Goal: Task Accomplishment & Management: Manage account settings

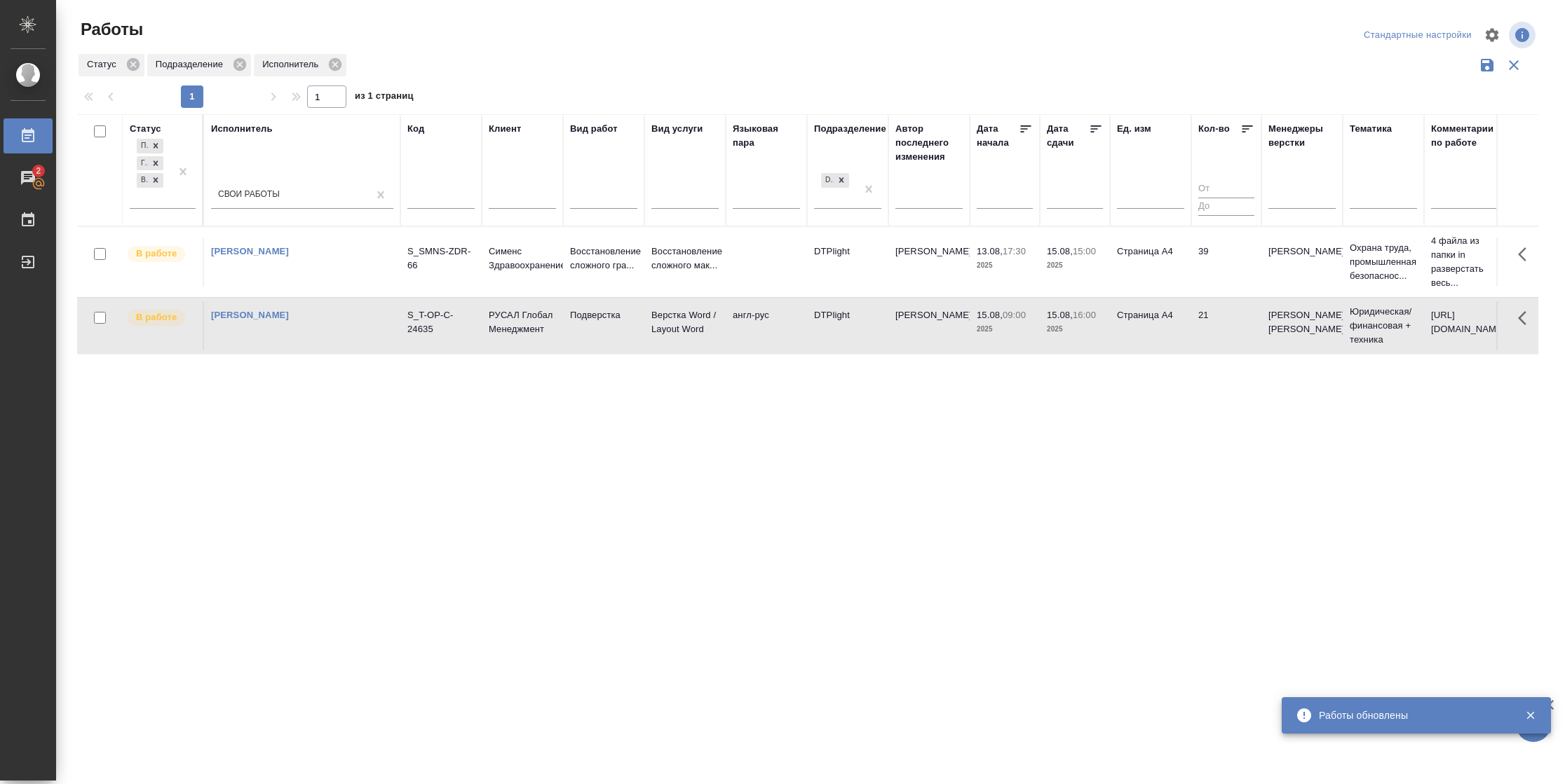
click at [1242, 274] on td "39" at bounding box center [1226, 262] width 70 height 49
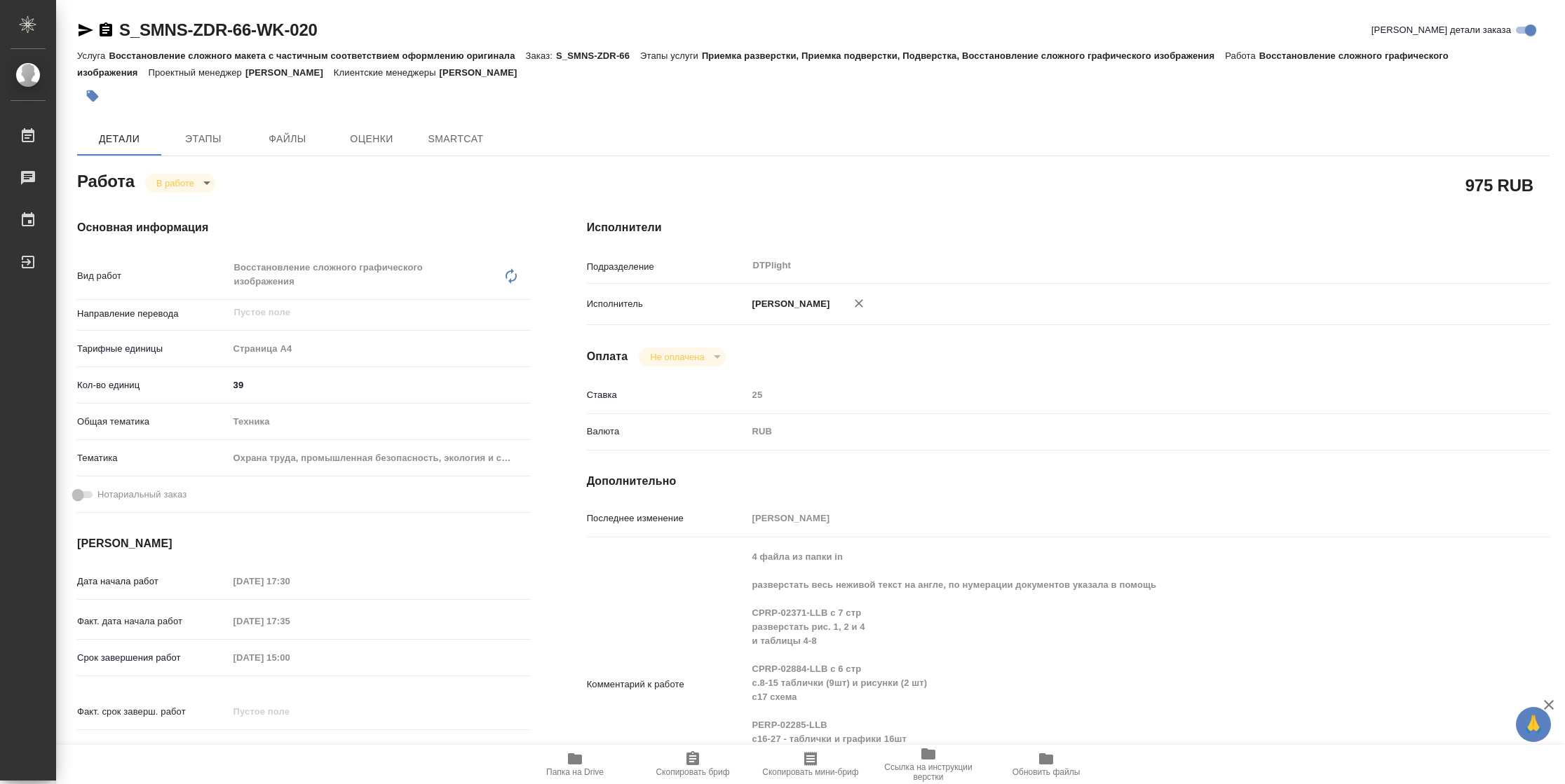
type textarea "x"
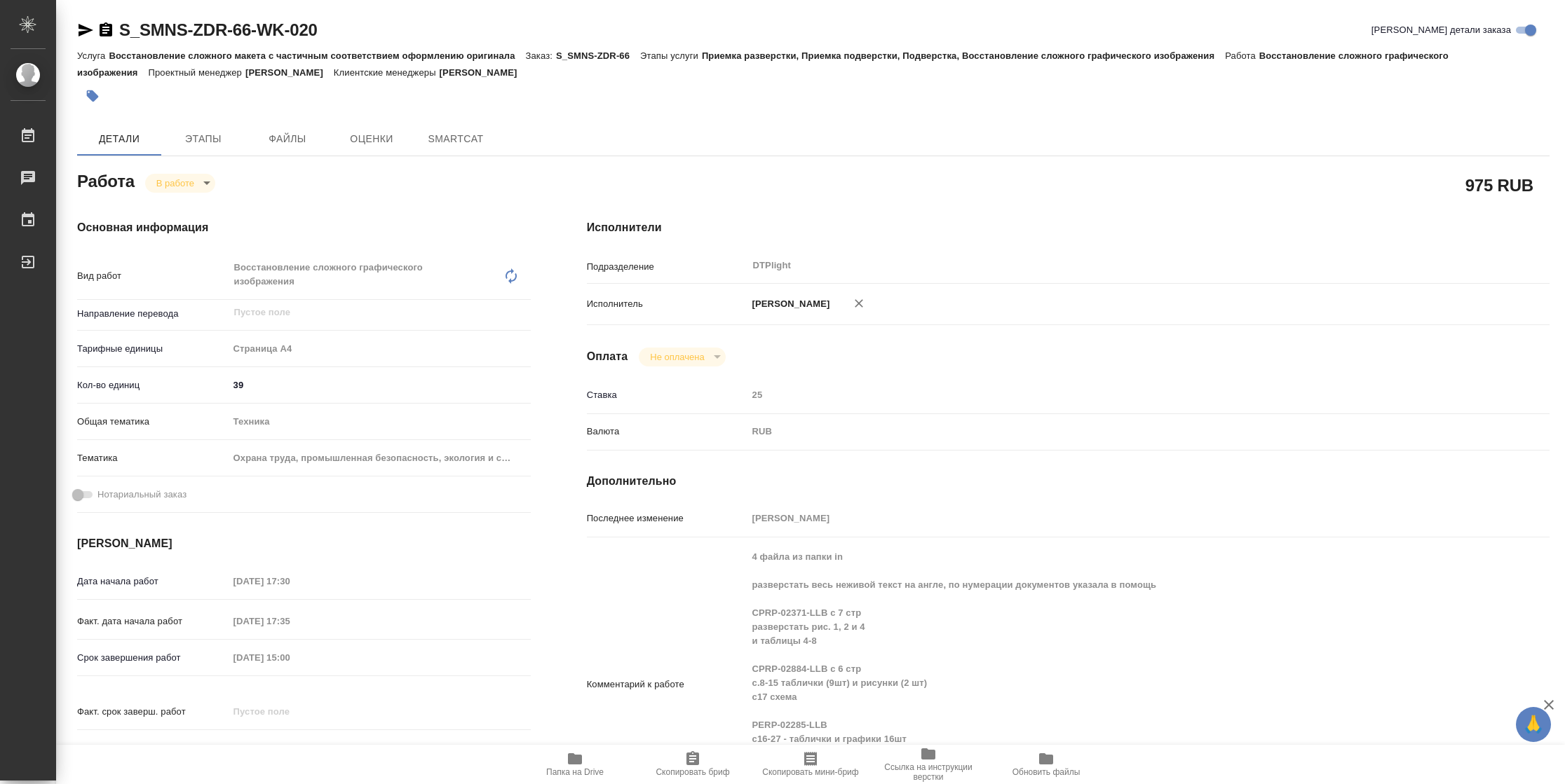
type textarea "x"
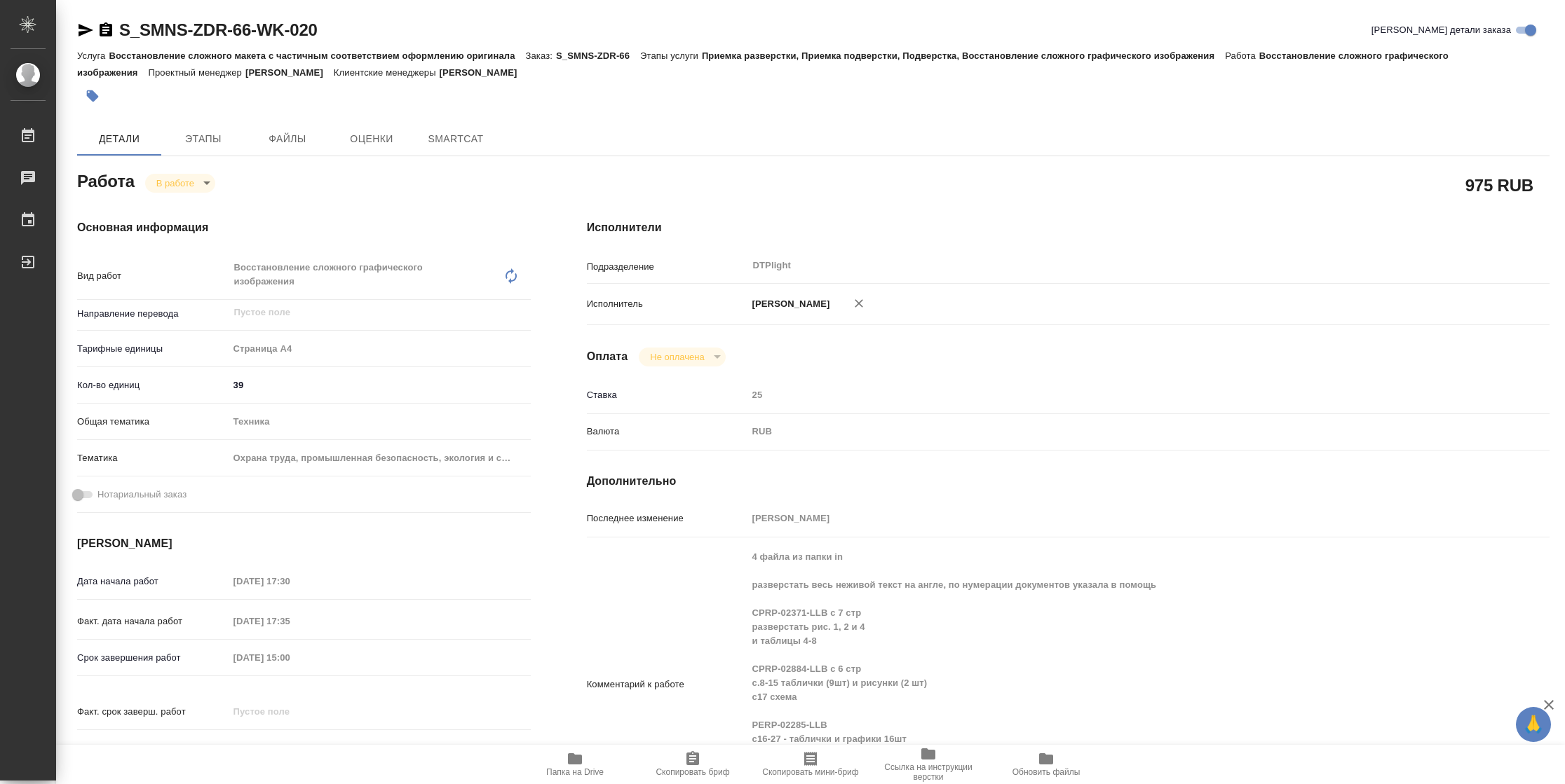
type textarea "x"
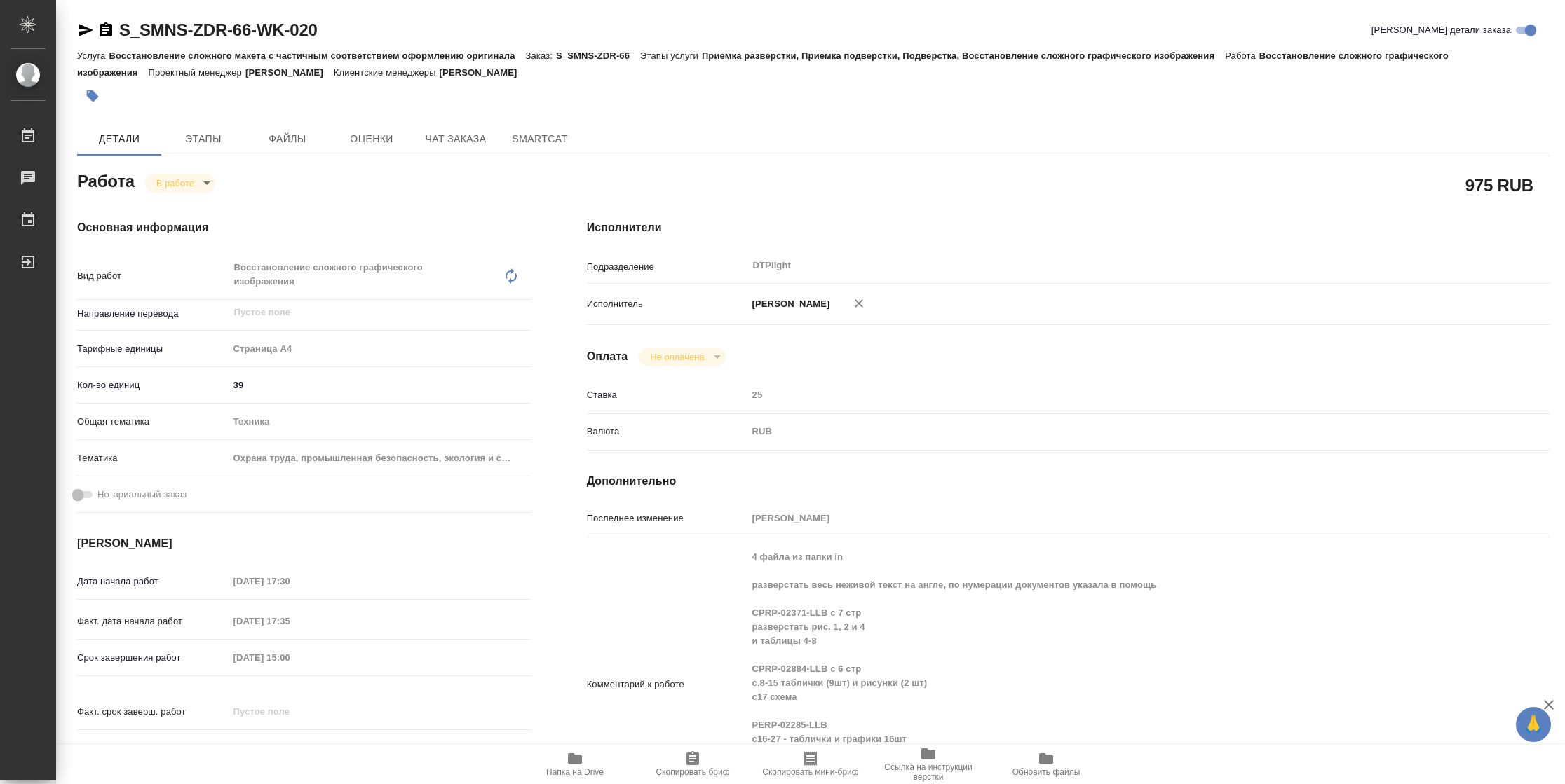
click at [583, 769] on span "Папка на Drive" at bounding box center [575, 772] width 58 height 10
type textarea "x"
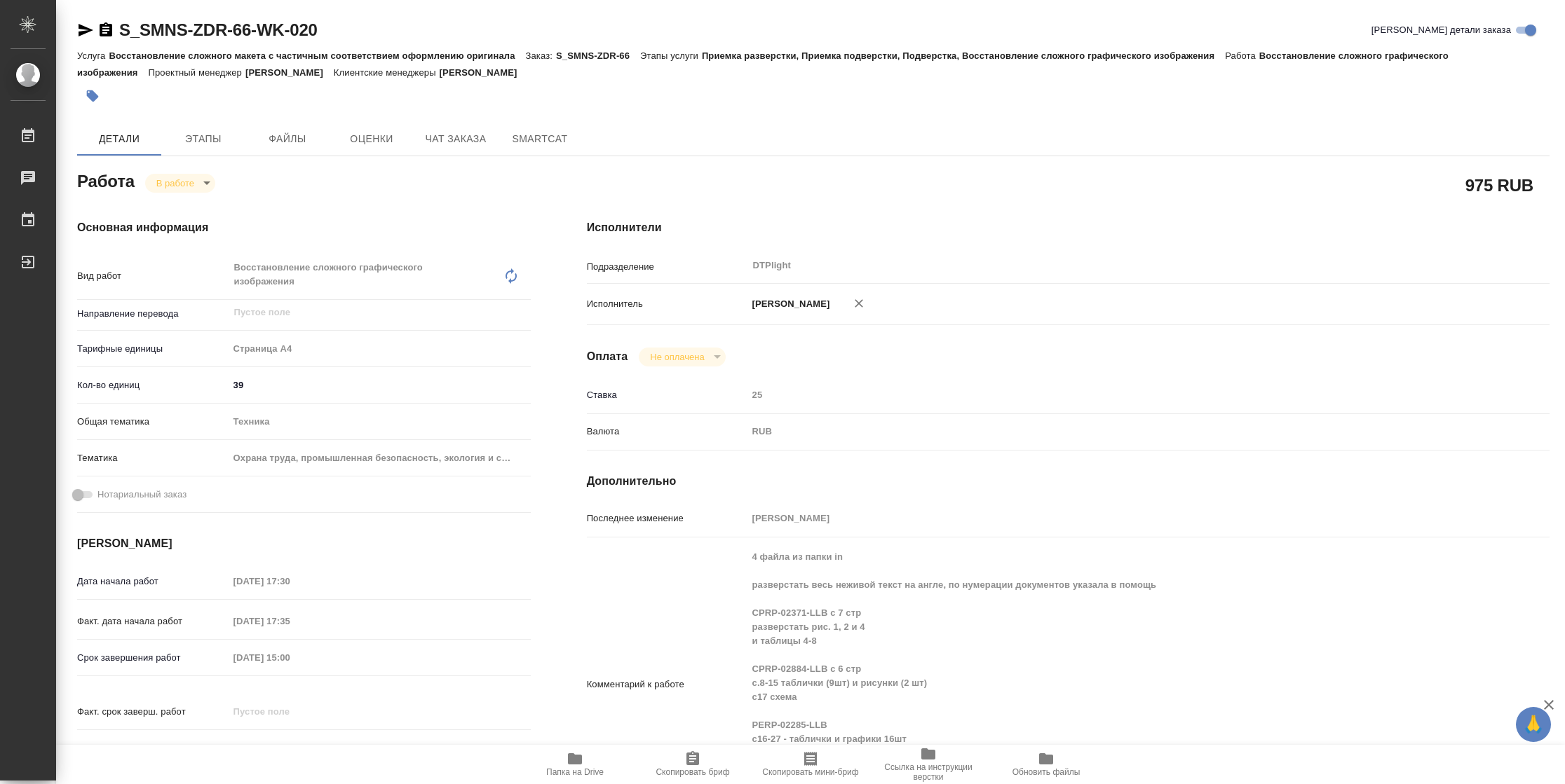
type textarea "x"
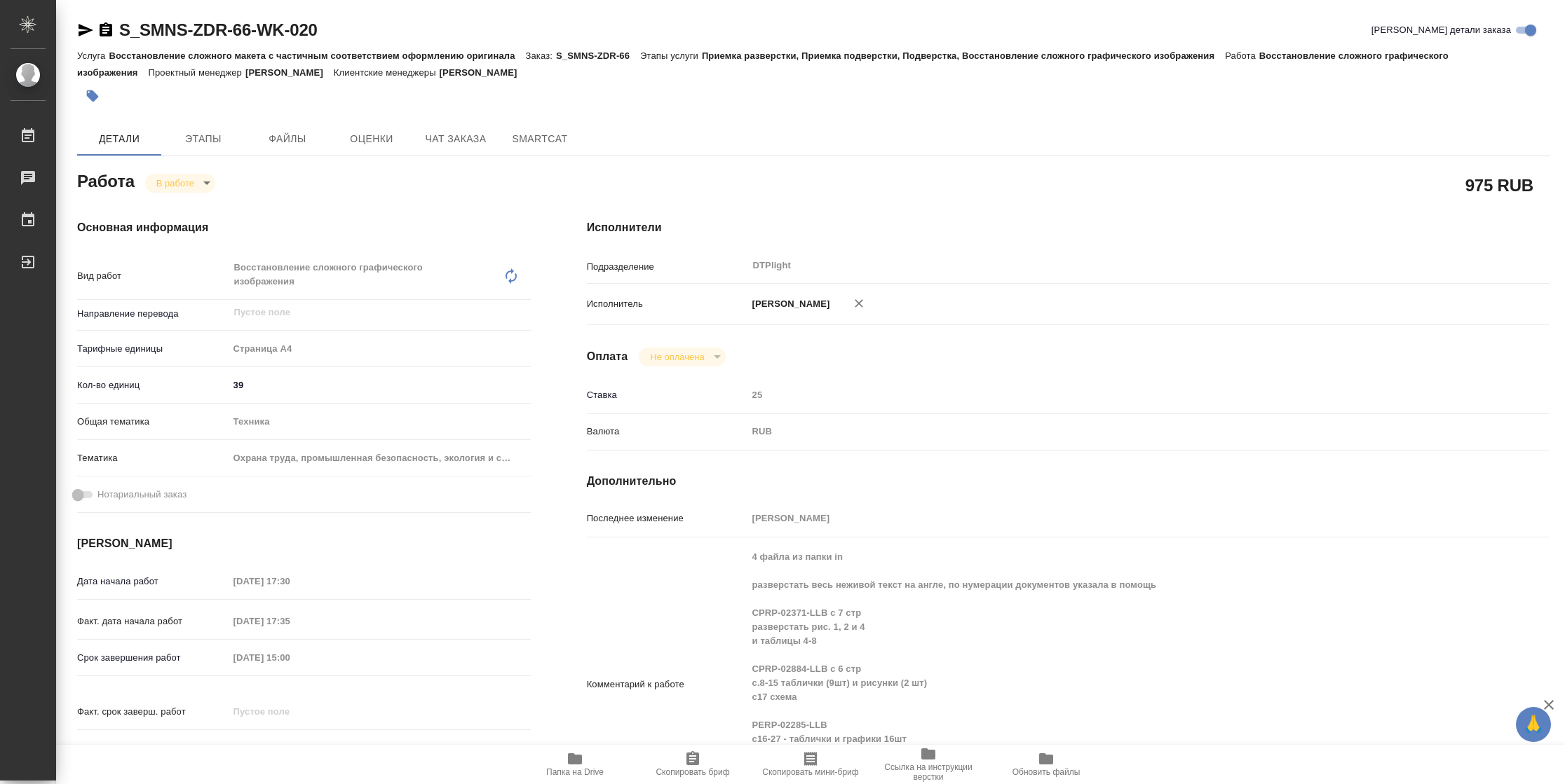
type textarea "x"
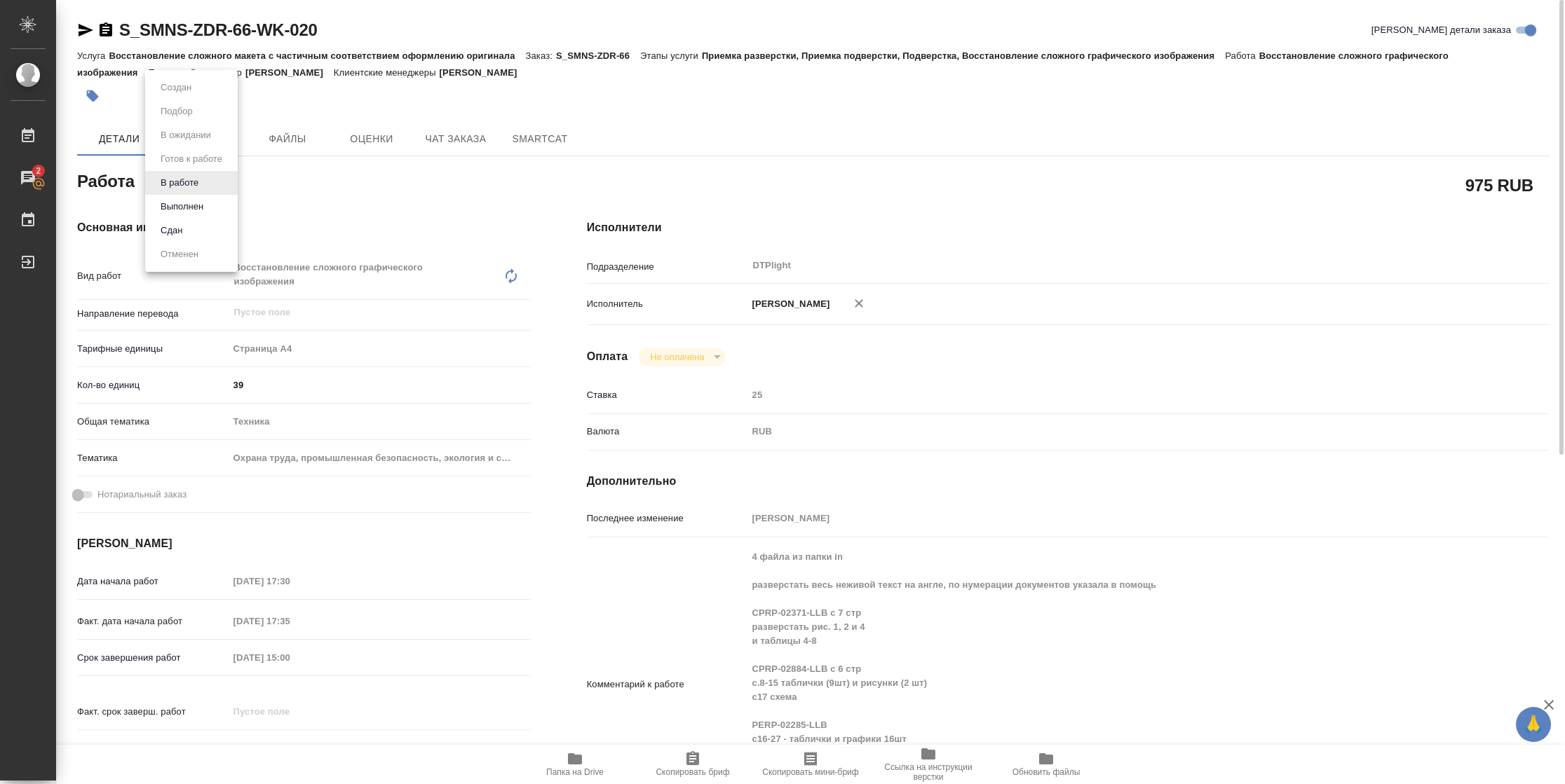
click at [205, 187] on body "🙏 .cls-1 fill:#fff; AWATERA Vasilyeva Natalia Работы 2 Чаты График Выйти S_SMNS…" at bounding box center [782, 392] width 1565 height 784
click at [208, 205] on li "Выполнен" at bounding box center [192, 206] width 93 height 24
type textarea "x"
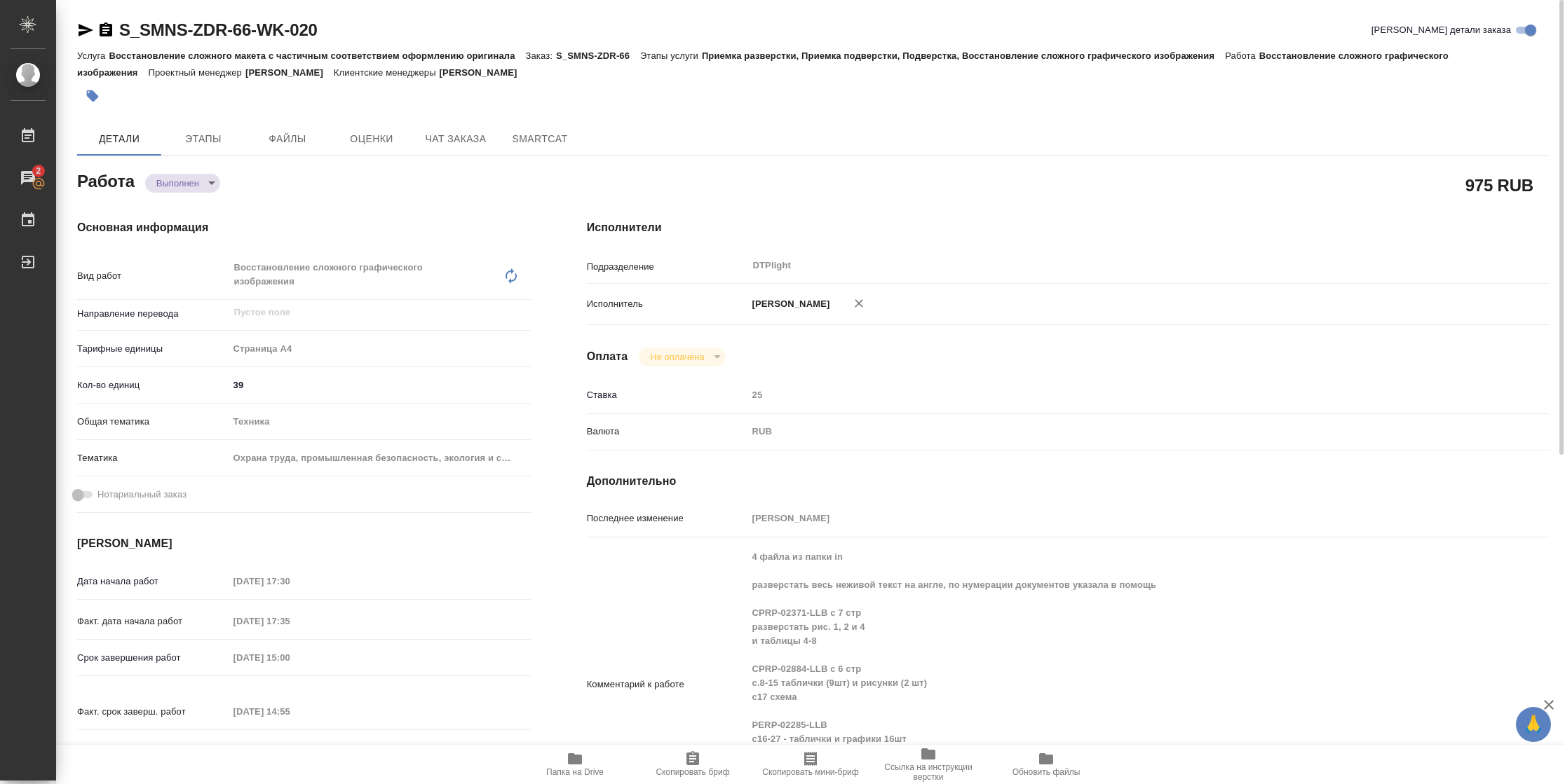
type textarea "x"
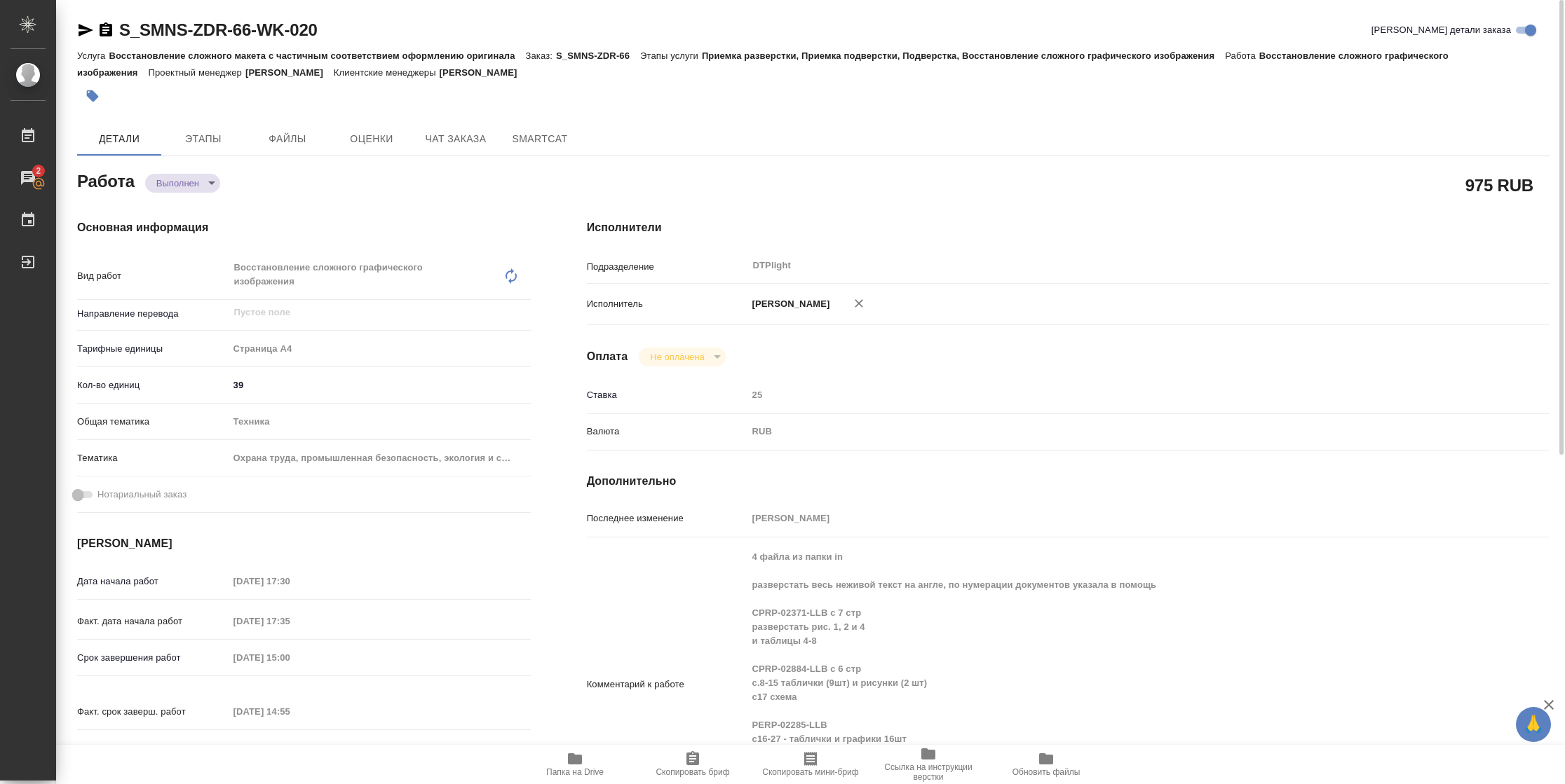
type textarea "x"
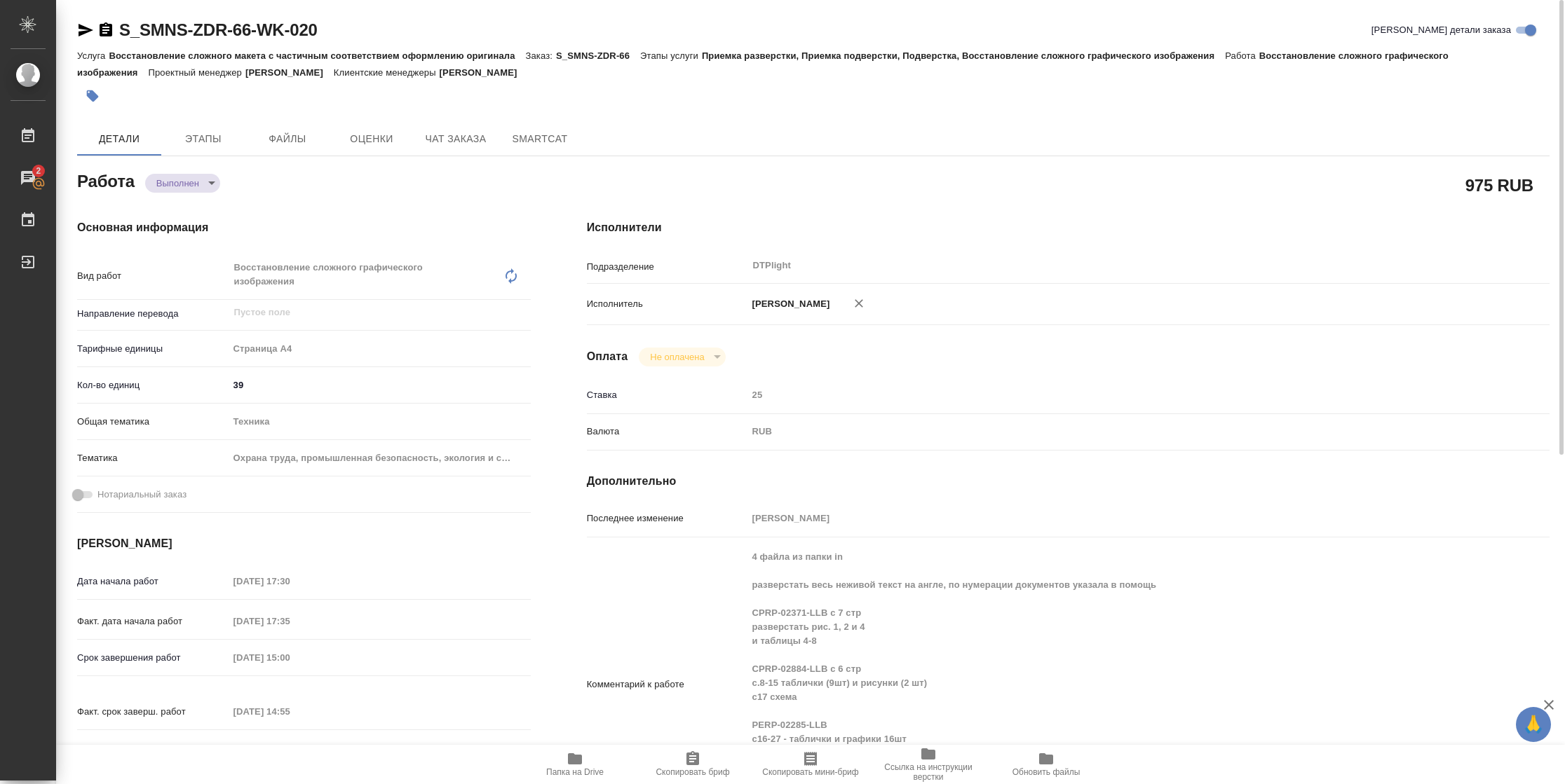
type textarea "x"
click at [90, 26] on icon "button" at bounding box center [85, 30] width 16 height 16
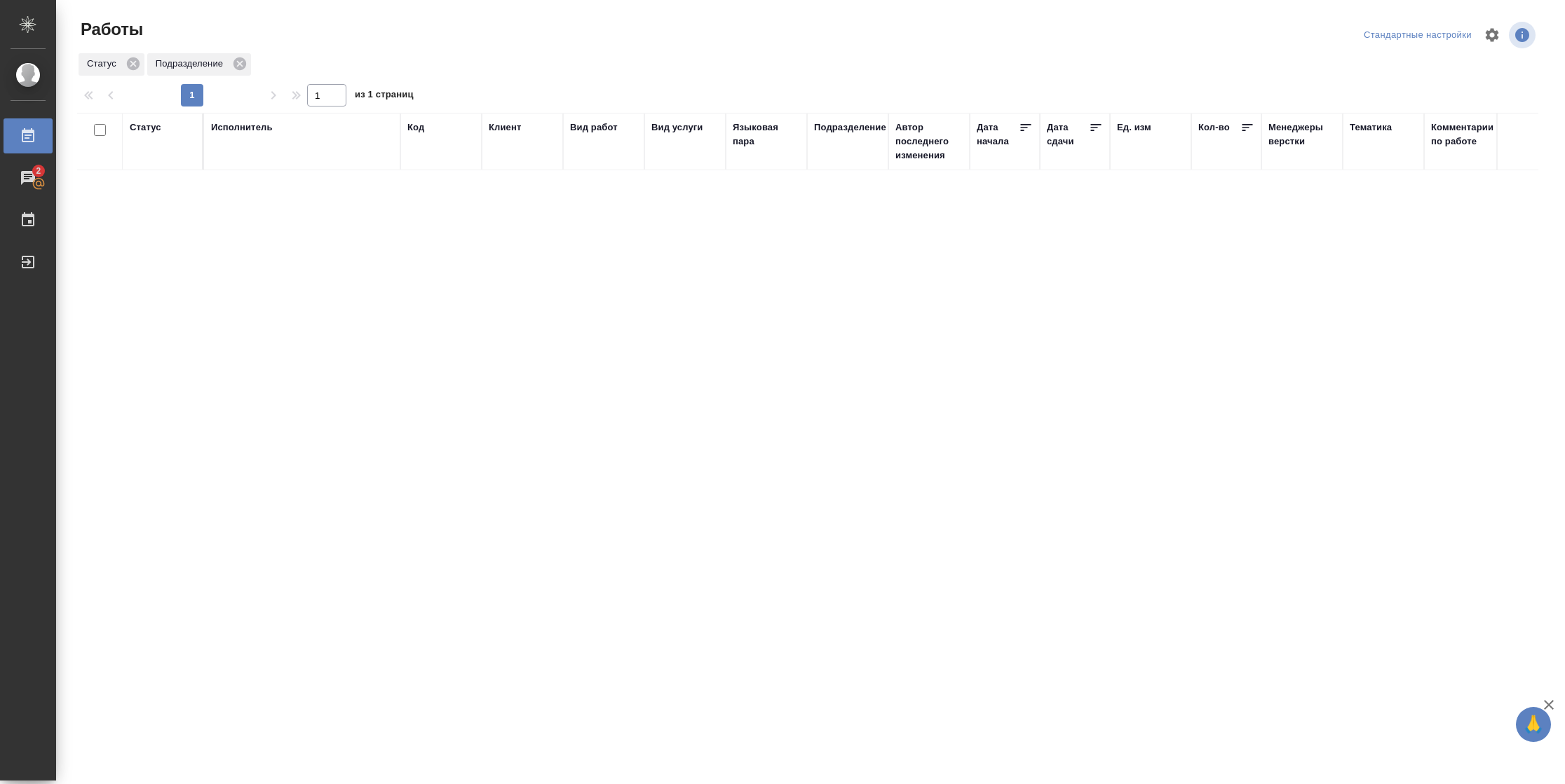
click at [127, 122] on th "Статус" at bounding box center [163, 141] width 81 height 58
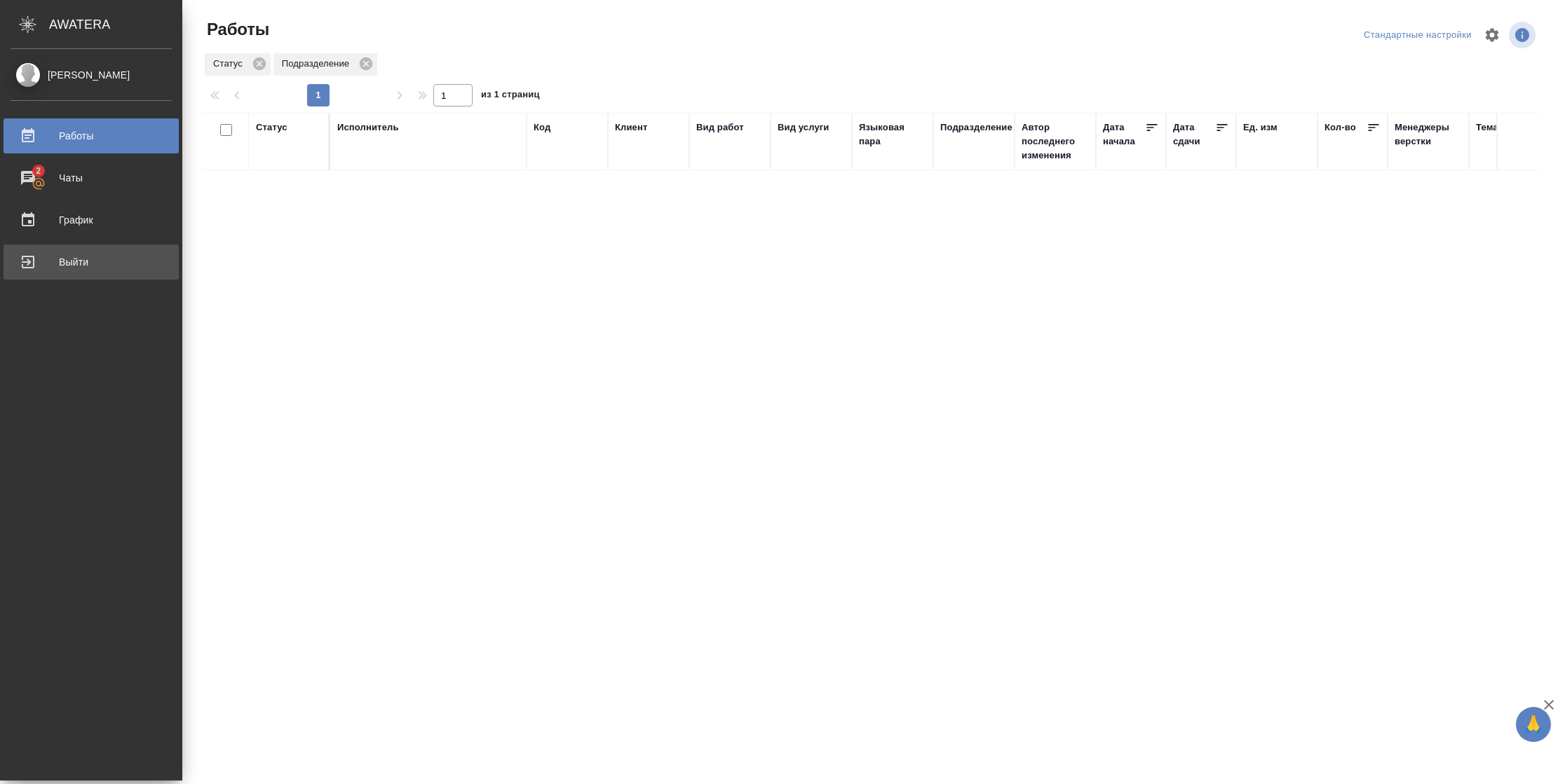
click at [40, 268] on div "Выйти" at bounding box center [91, 262] width 161 height 21
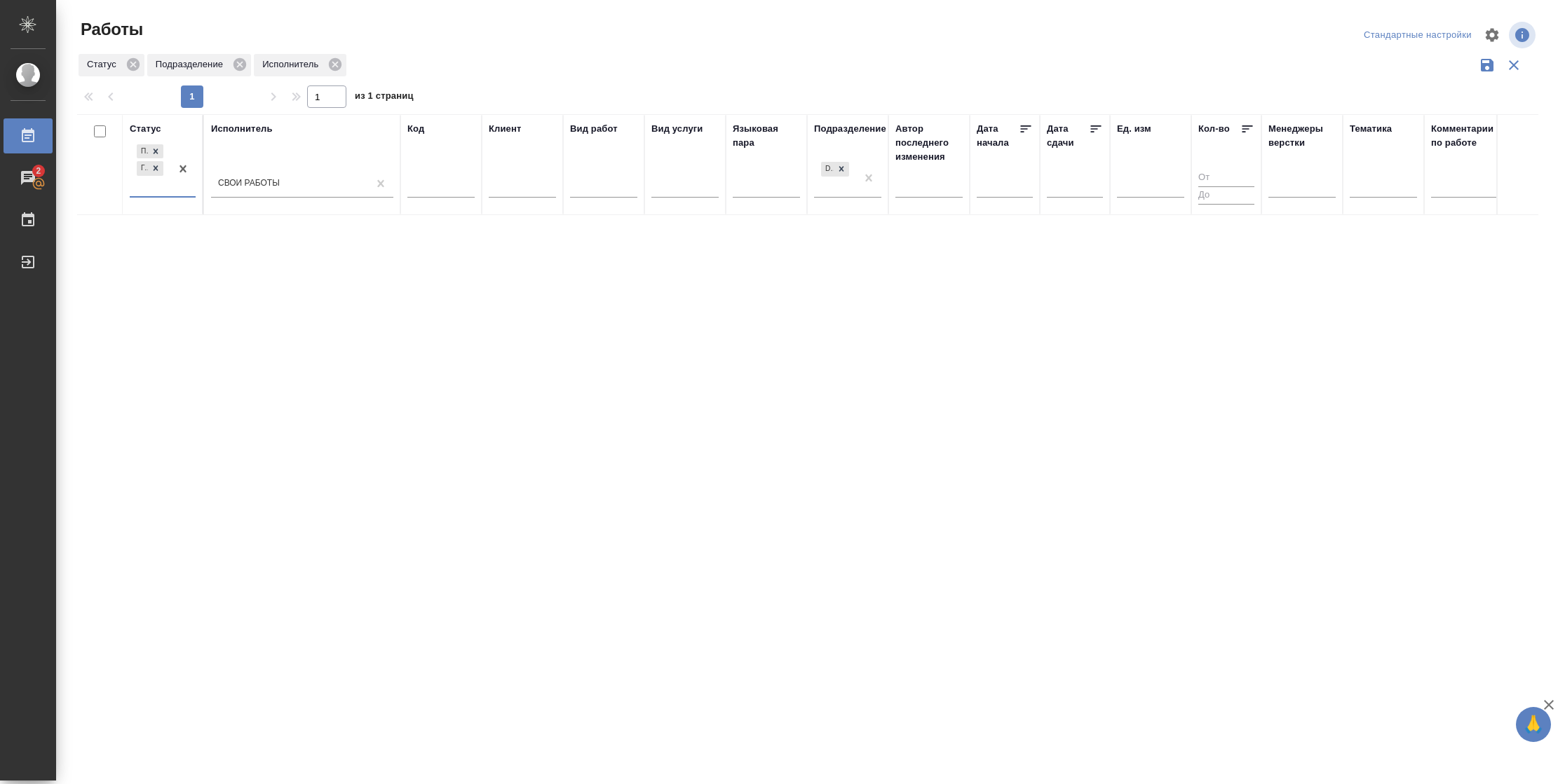
click at [145, 189] on div "Подбор Готов к работе" at bounding box center [150, 168] width 40 height 55
click at [275, 268] on div "В работе" at bounding box center [316, 279] width 210 height 25
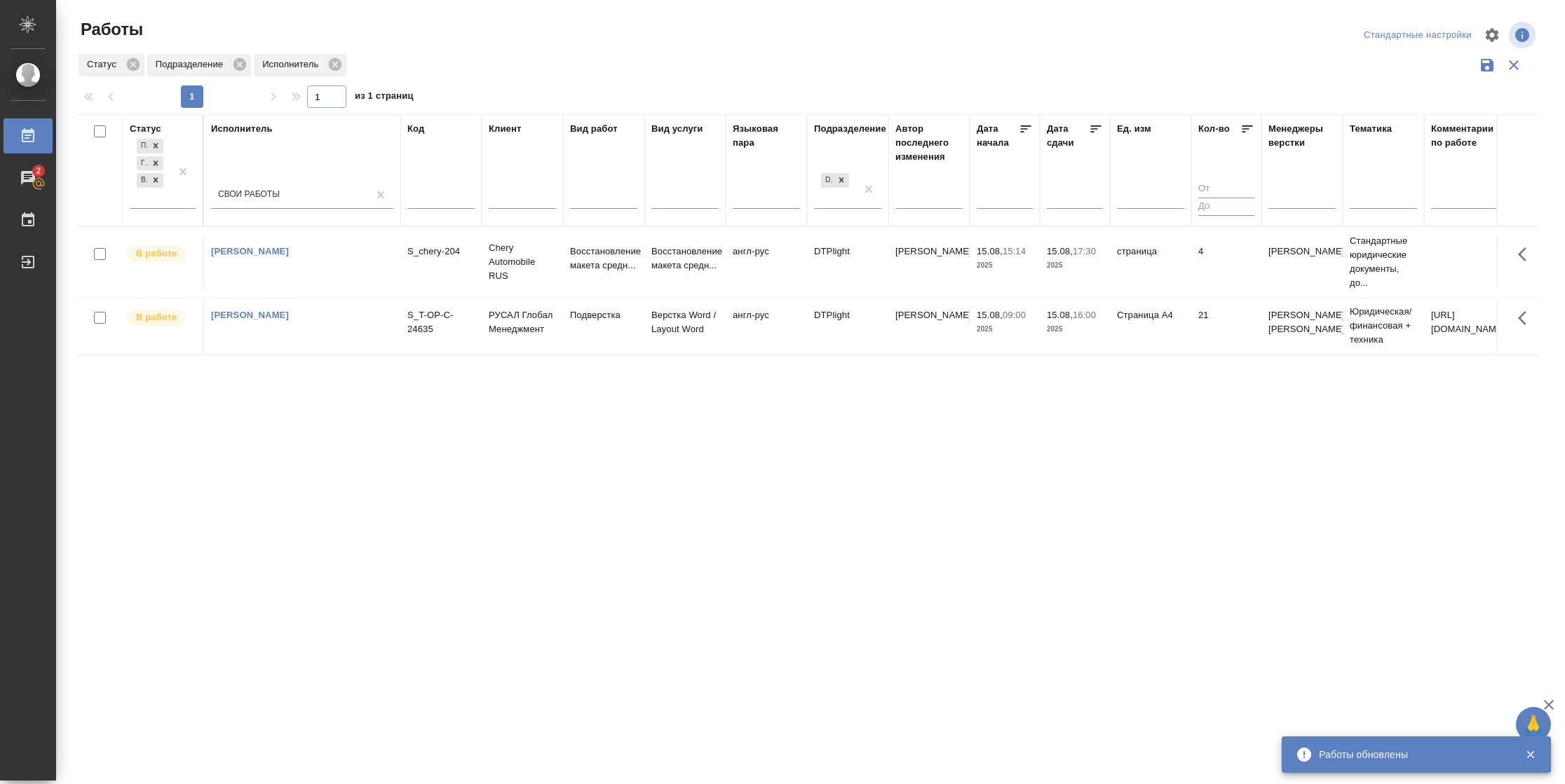
click at [1198, 287] on td "21" at bounding box center [1226, 262] width 70 height 49
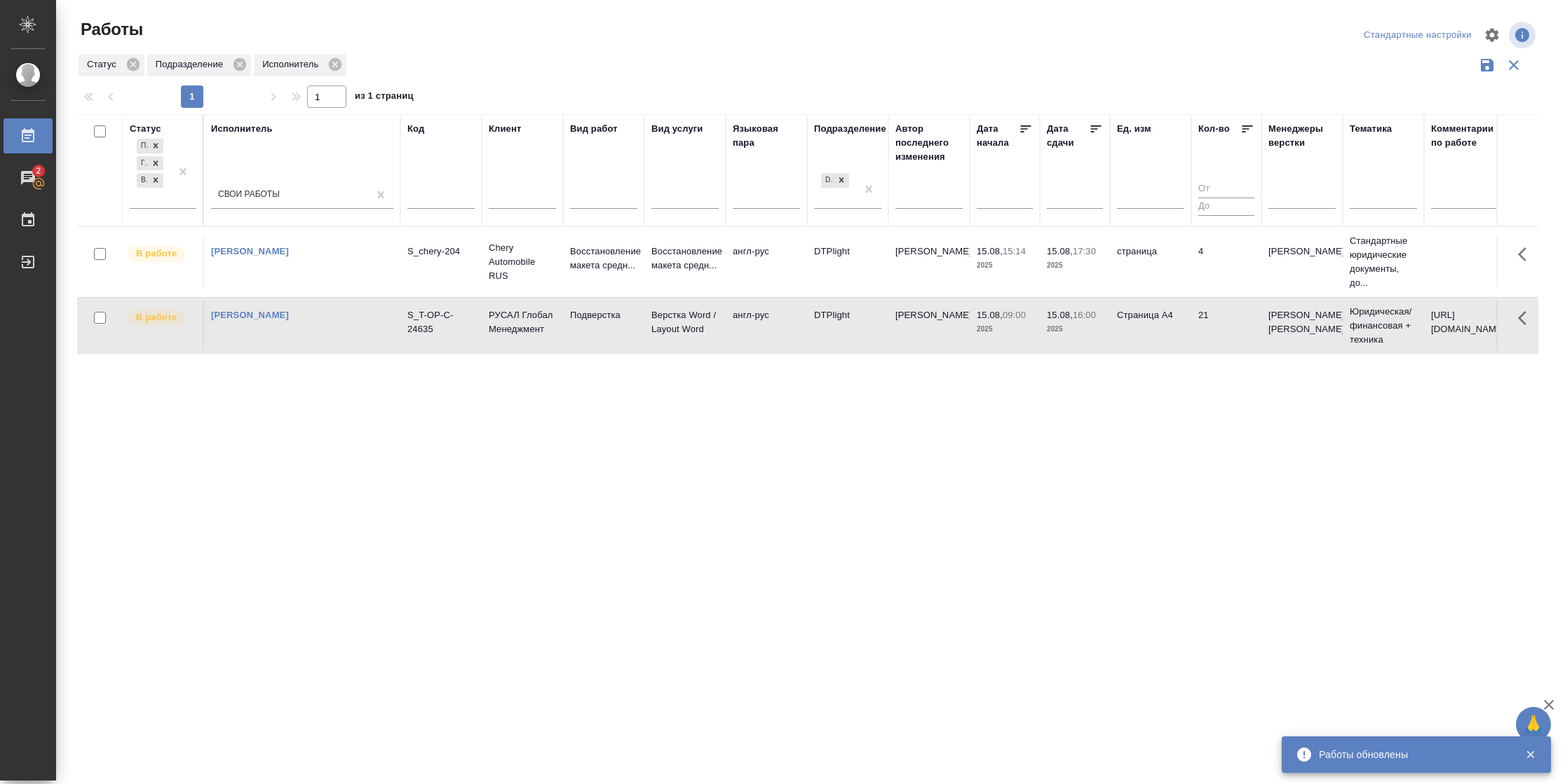
click at [1198, 287] on td "21" at bounding box center [1226, 262] width 70 height 49
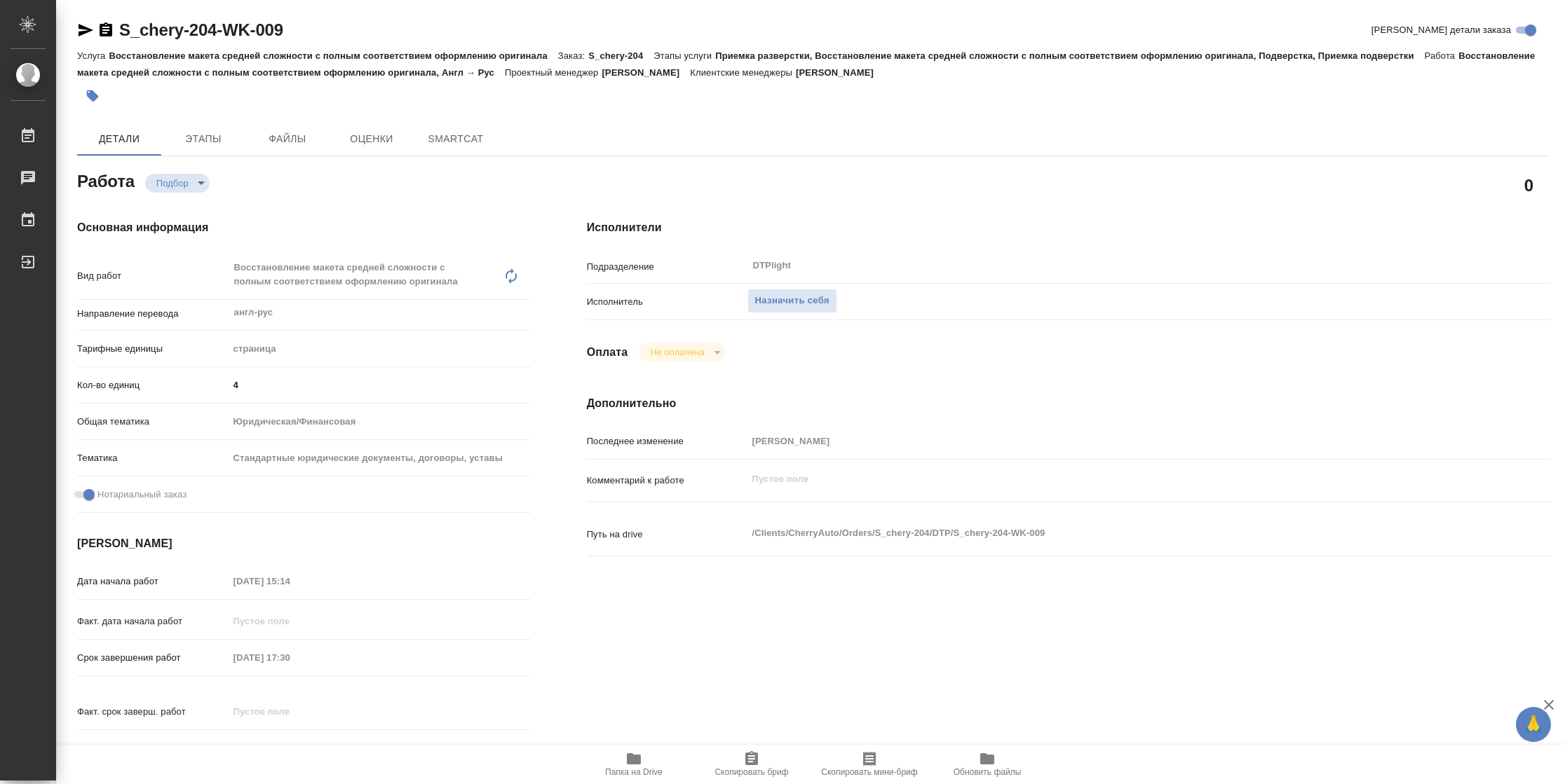
type textarea "x"
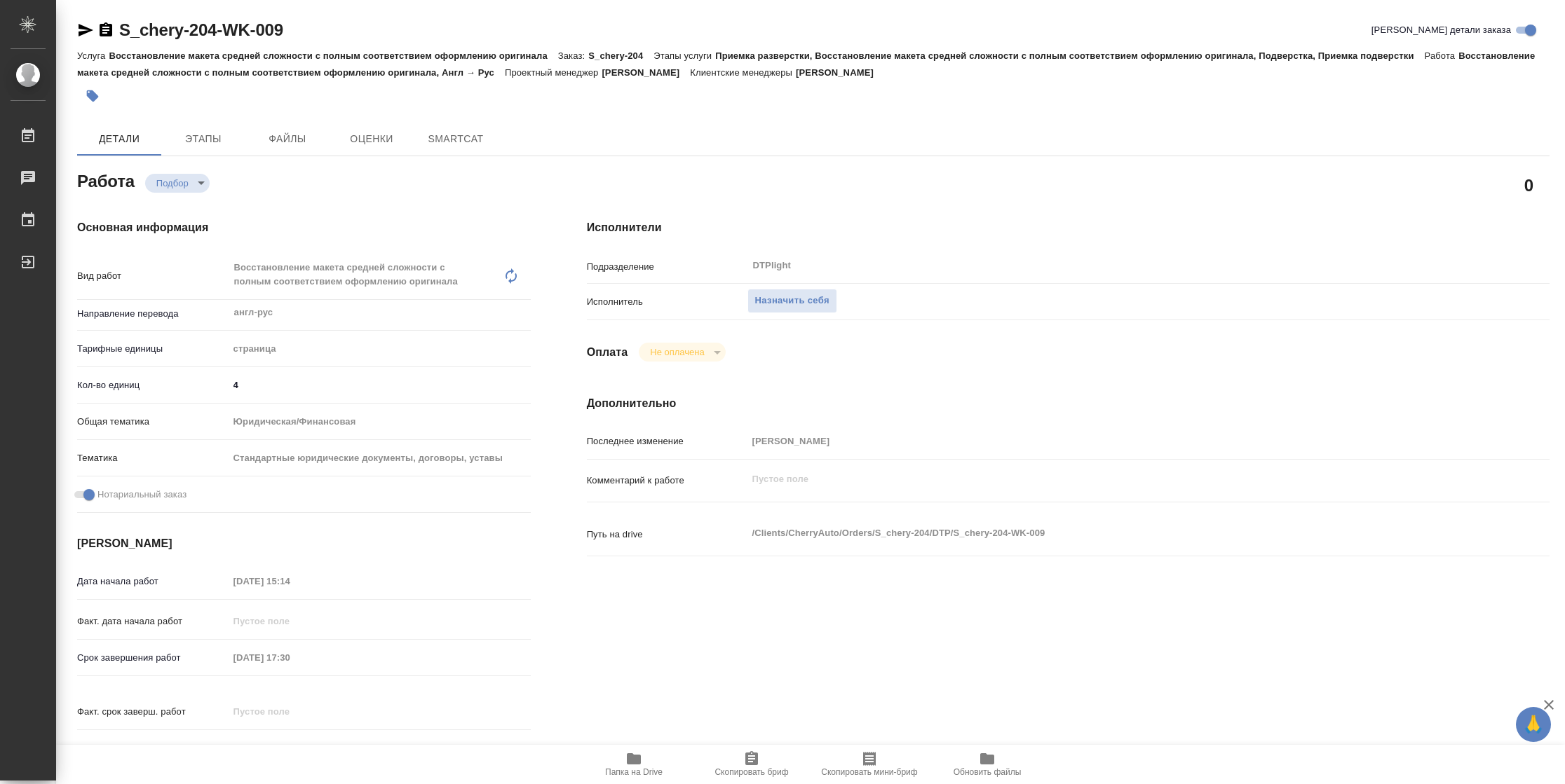
type textarea "x"
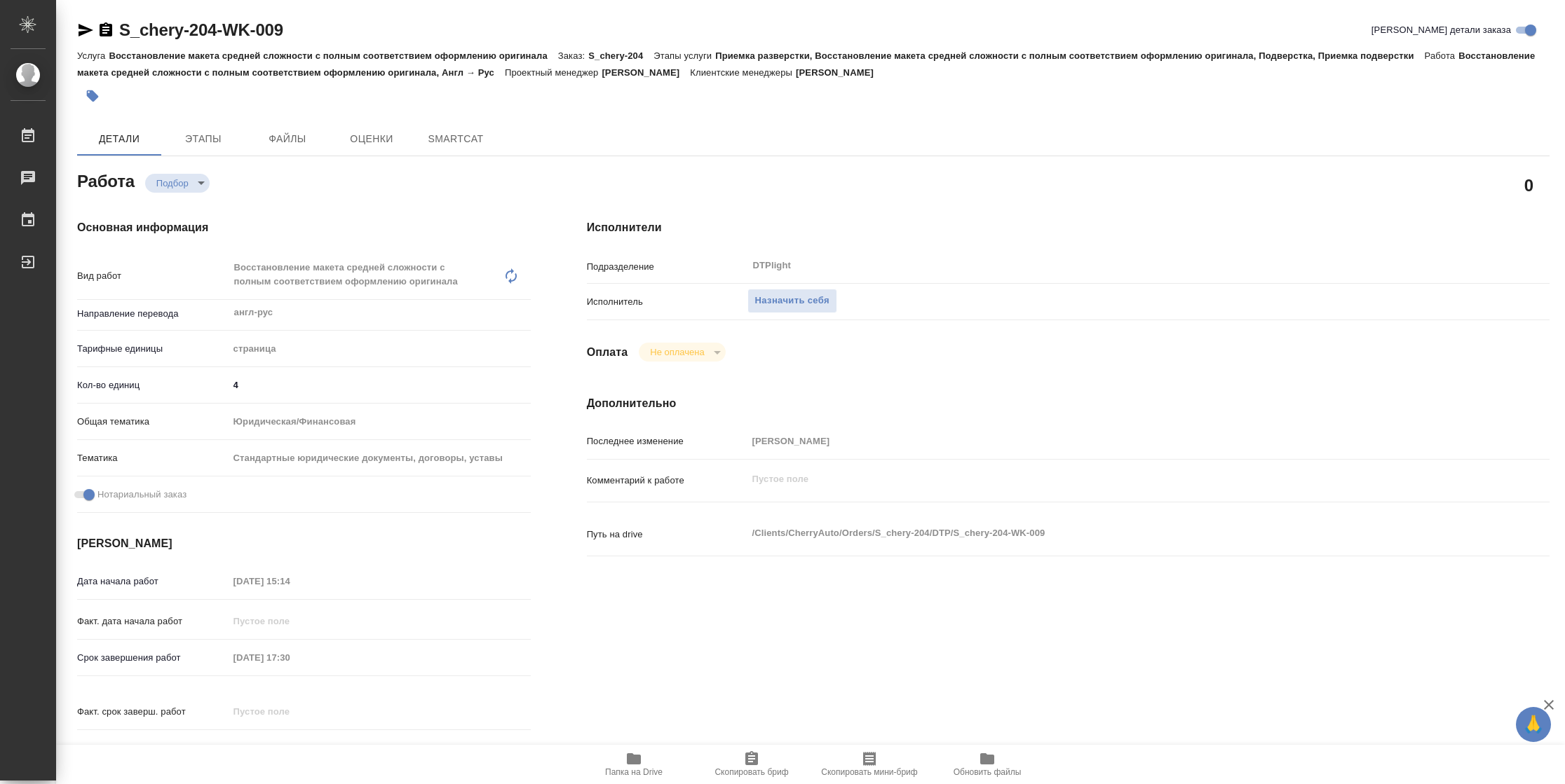
type textarea "x"
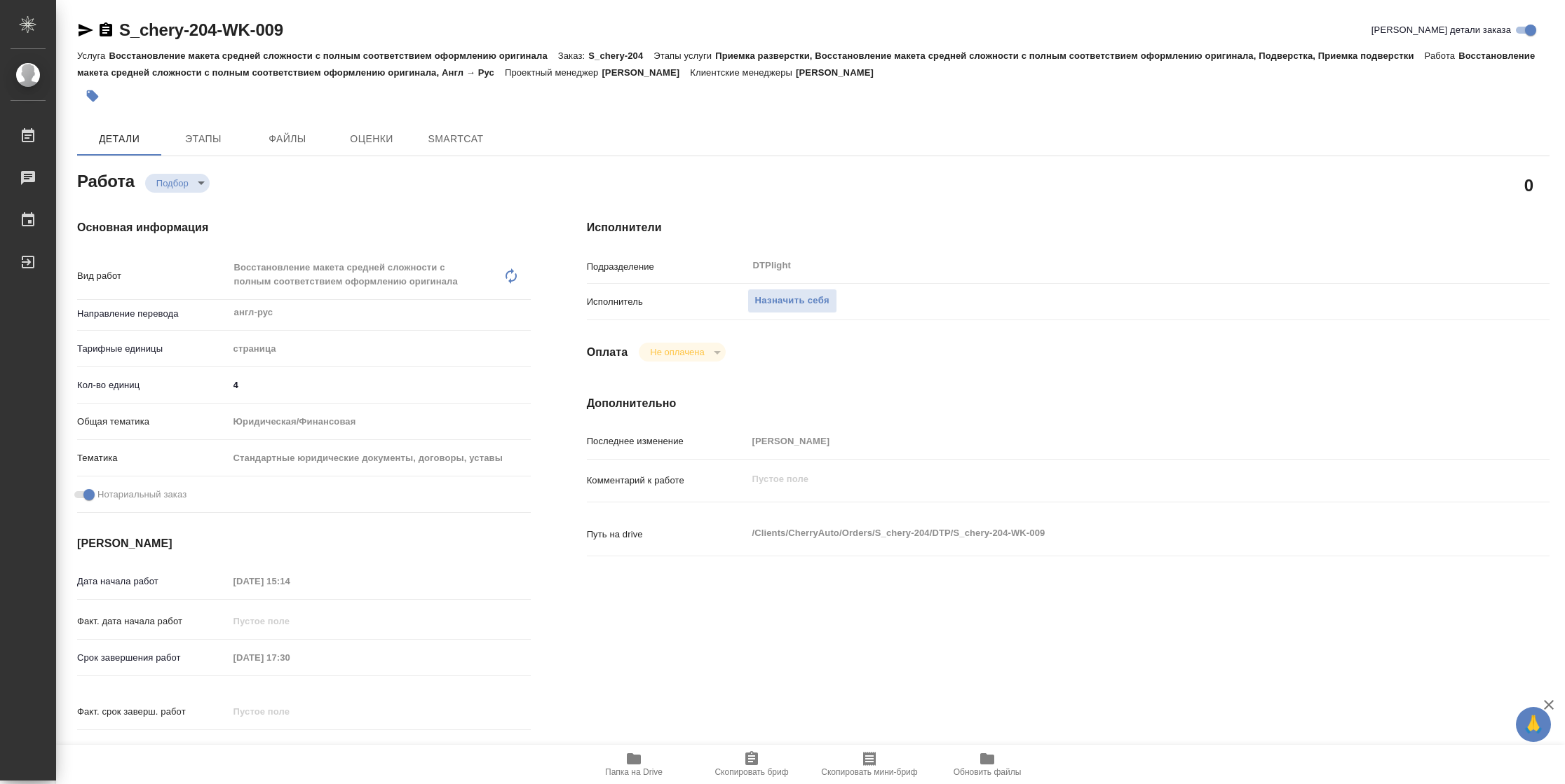
type textarea "x"
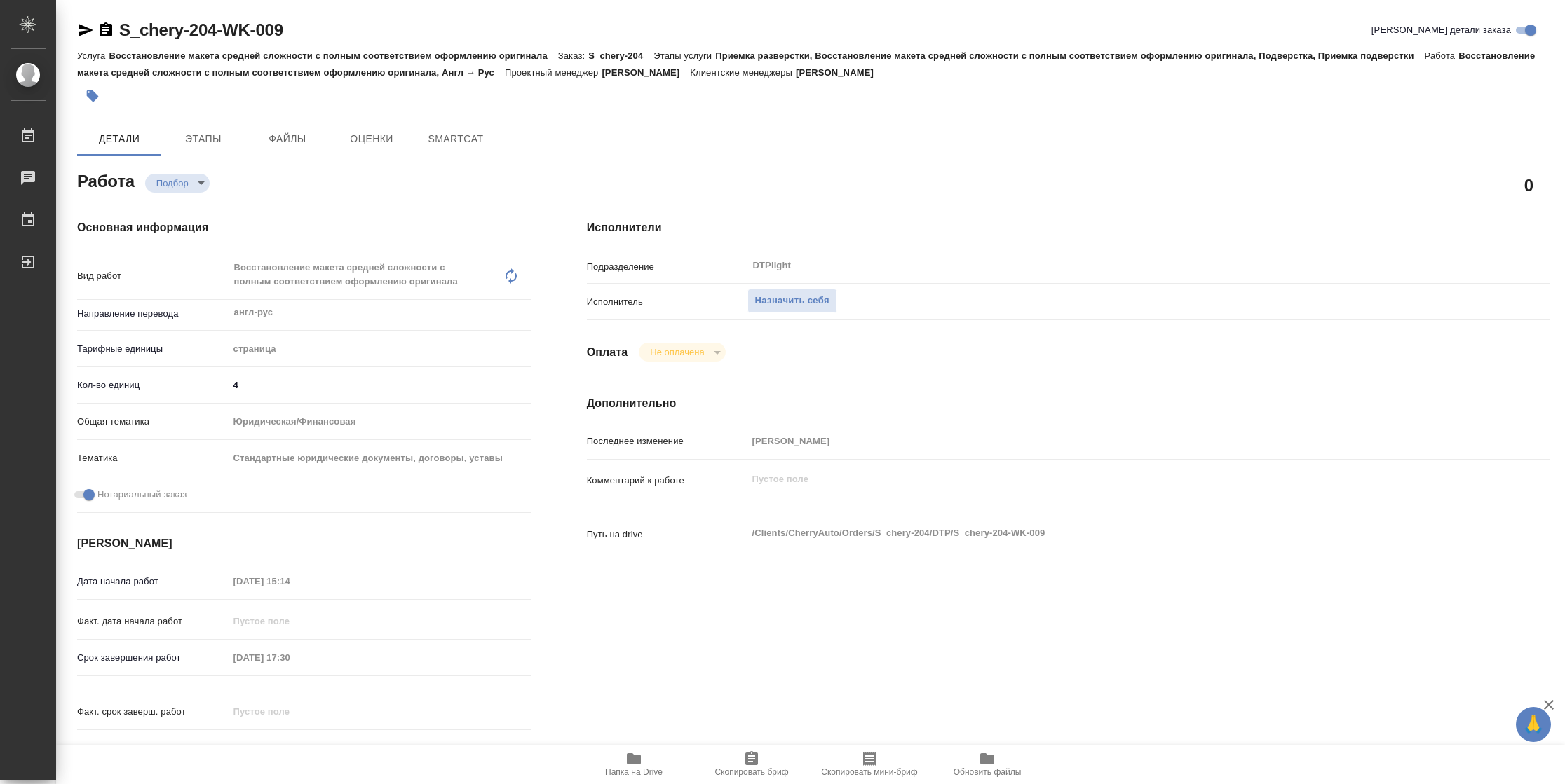
type textarea "x"
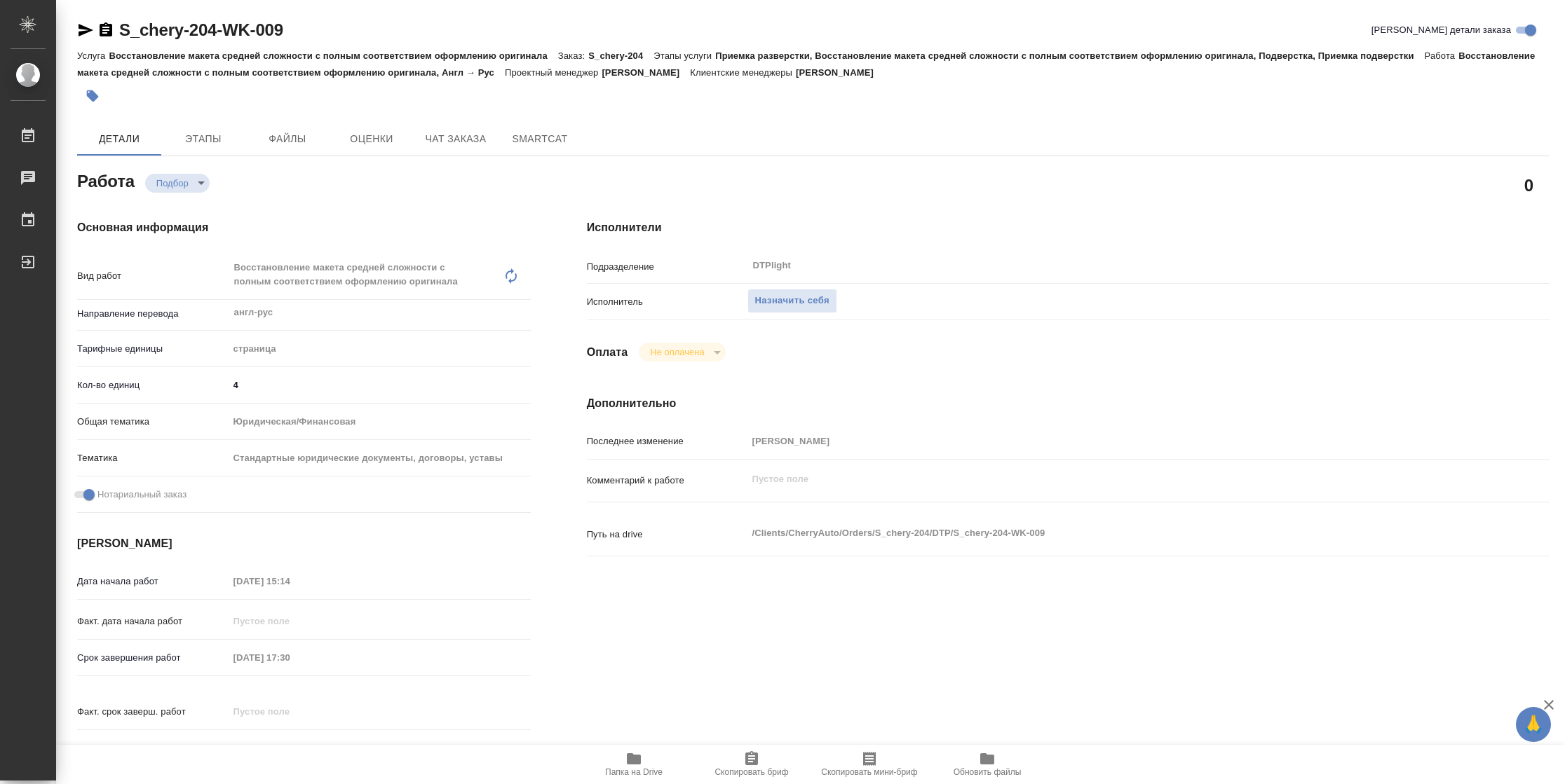
click at [619, 762] on span "Папка на Drive" at bounding box center [634, 763] width 101 height 26
type textarea "x"
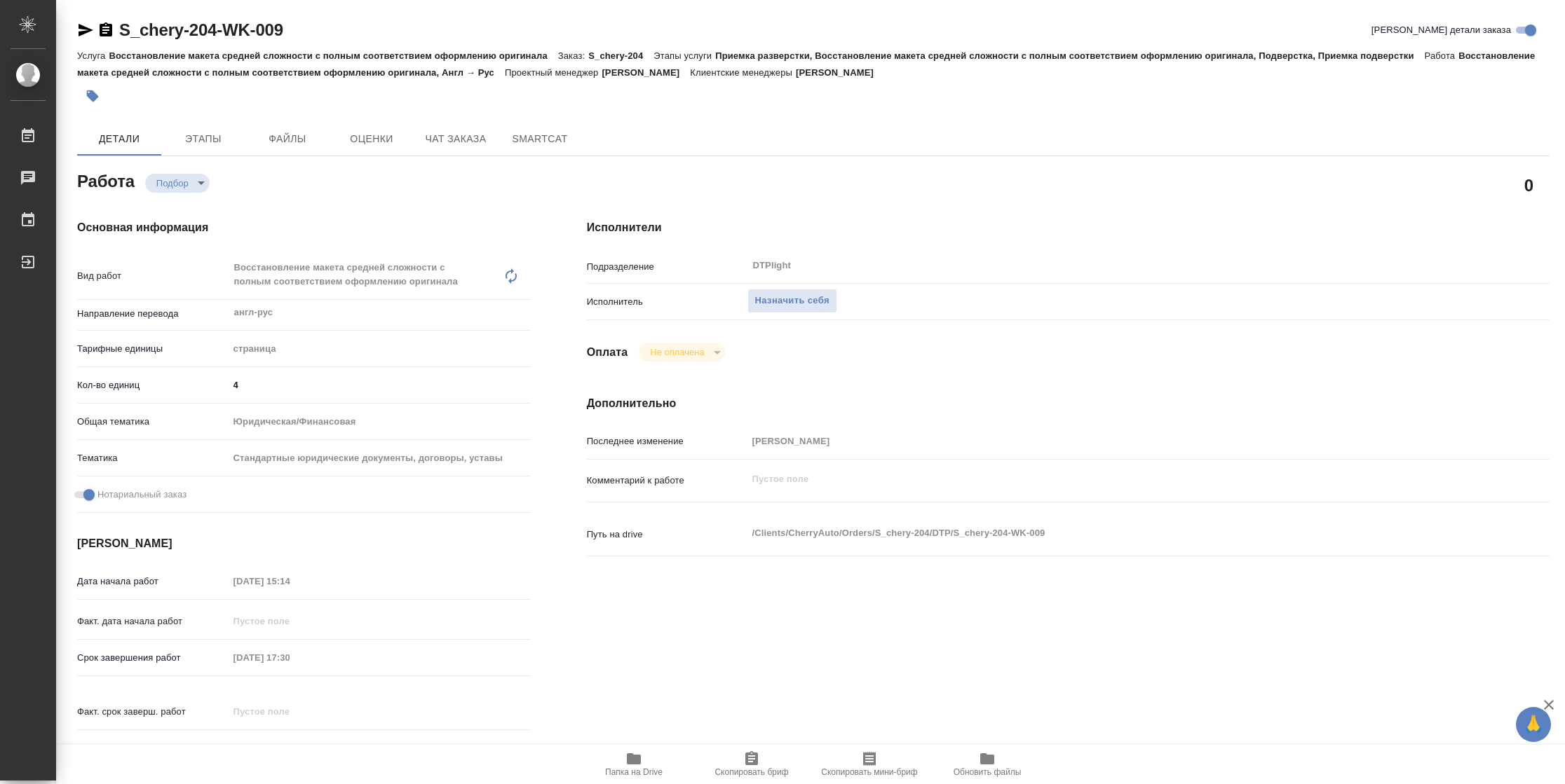
type textarea "x"
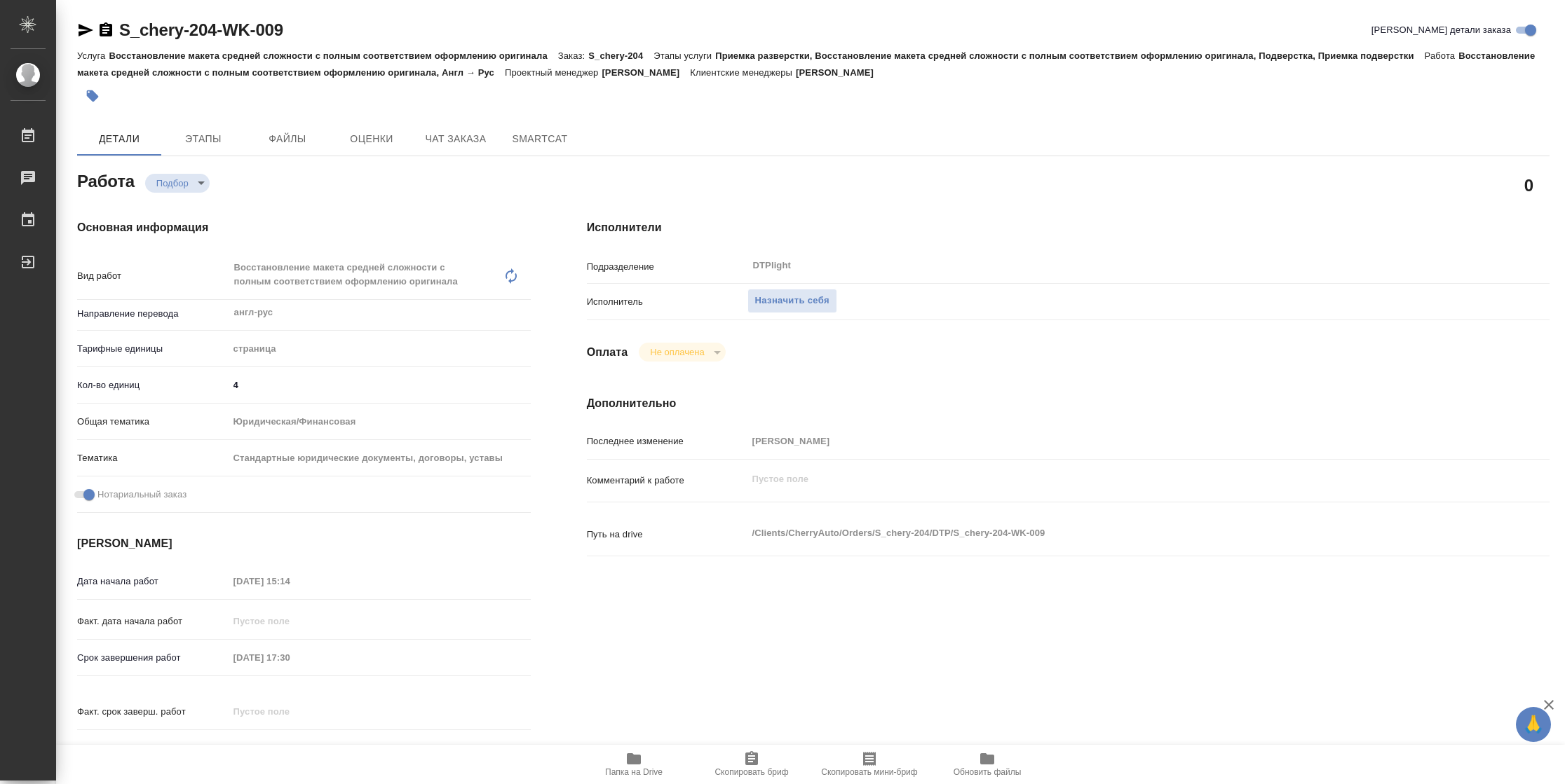
type textarea "x"
click at [764, 296] on span "Назначить себя" at bounding box center [792, 302] width 74 height 16
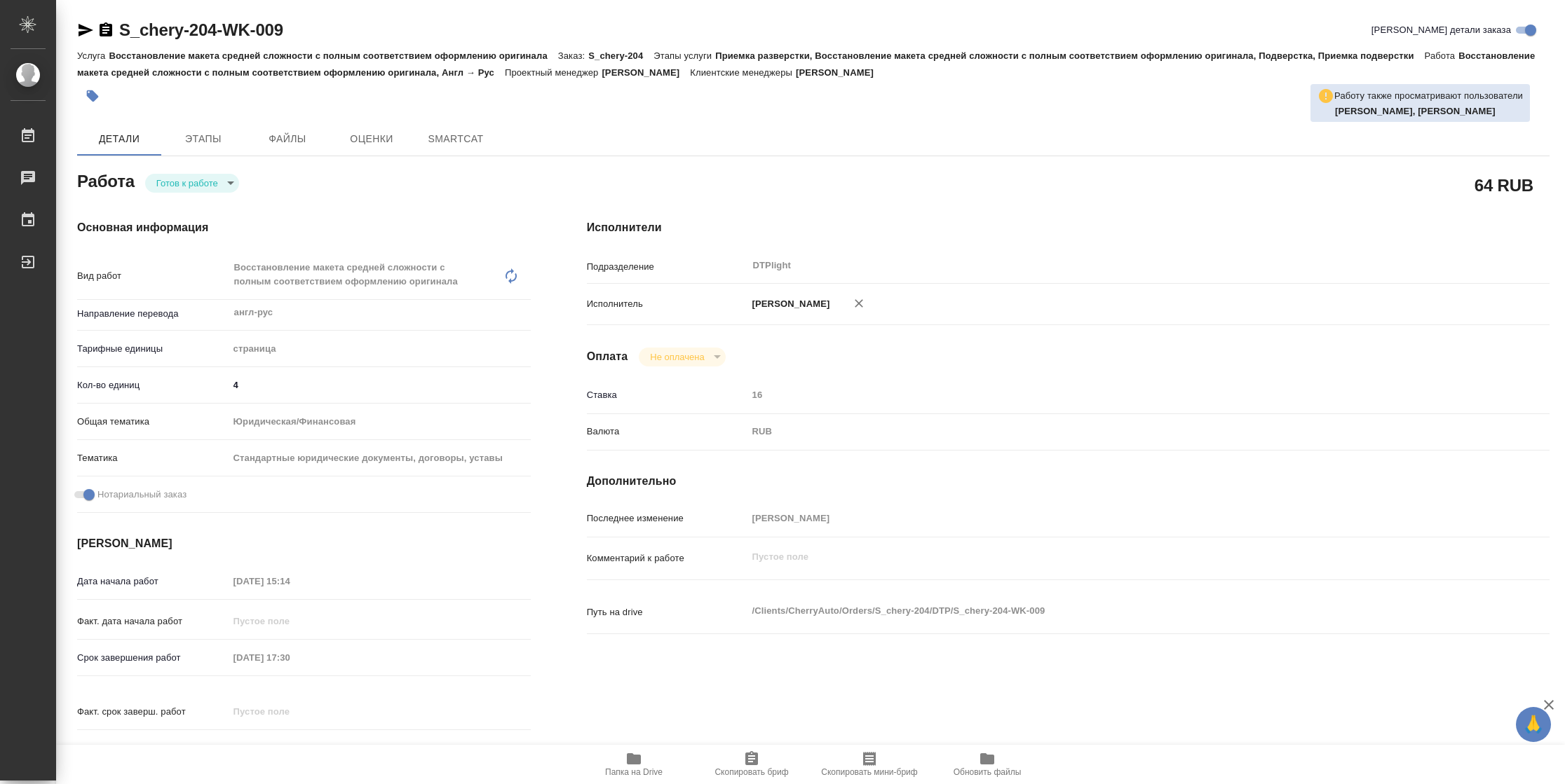
type textarea "x"
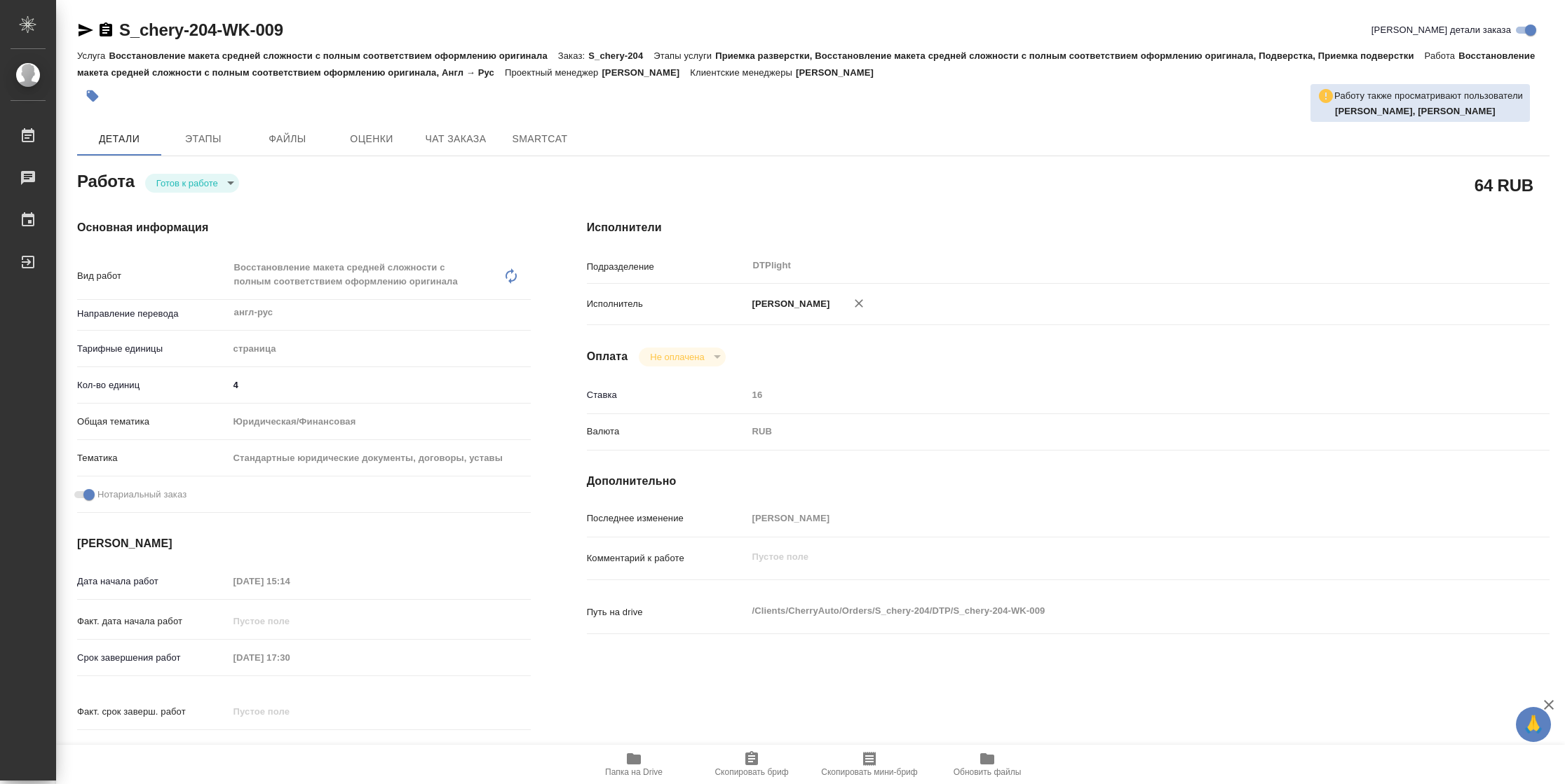
type textarea "x"
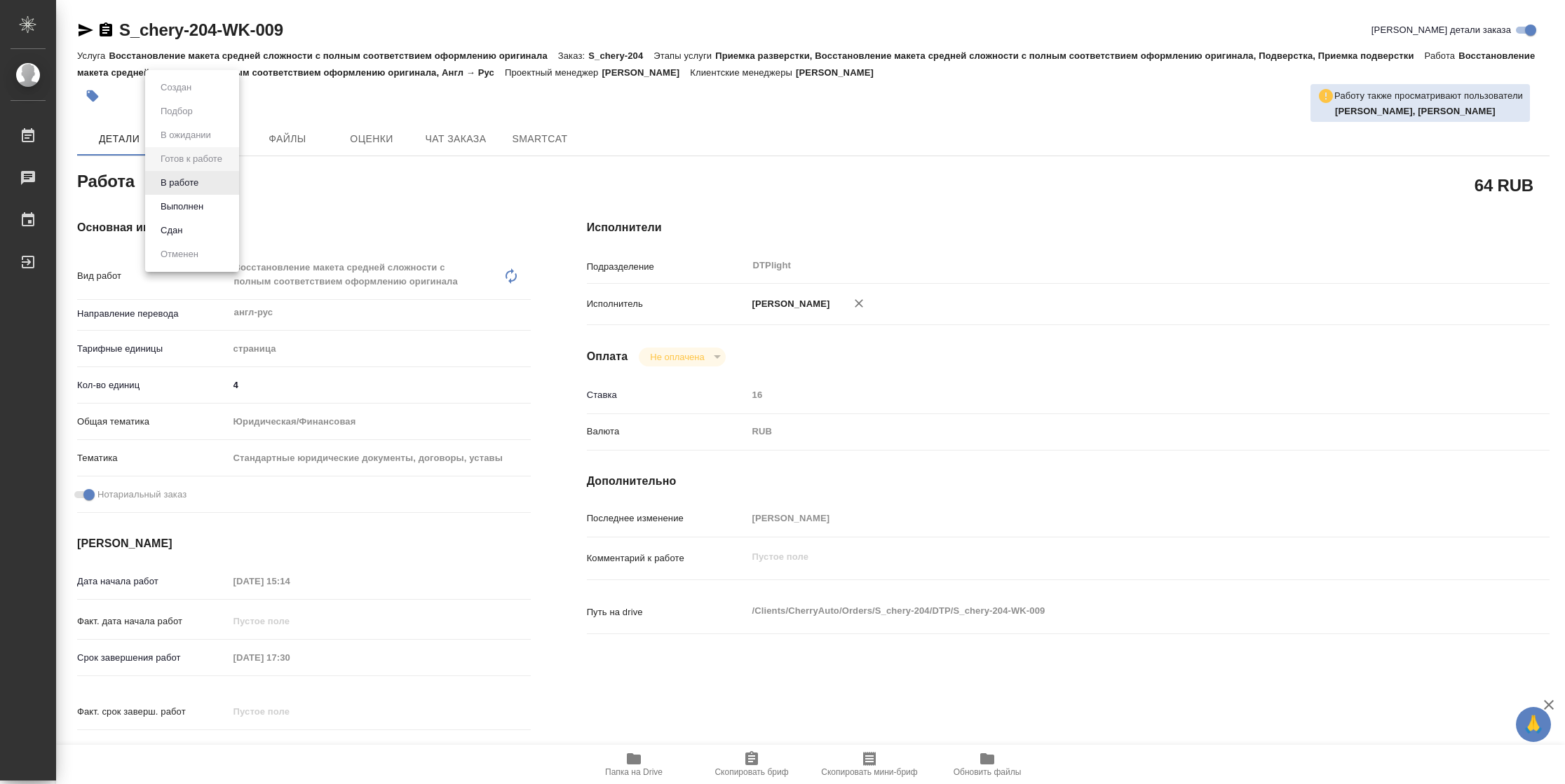
click at [199, 186] on body "🙏 .cls-1 fill:#fff; AWATERA [PERSON_NAME] Чаты График Выйти S_chery-204-WK-009 …" at bounding box center [782, 392] width 1565 height 784
type textarea "x"
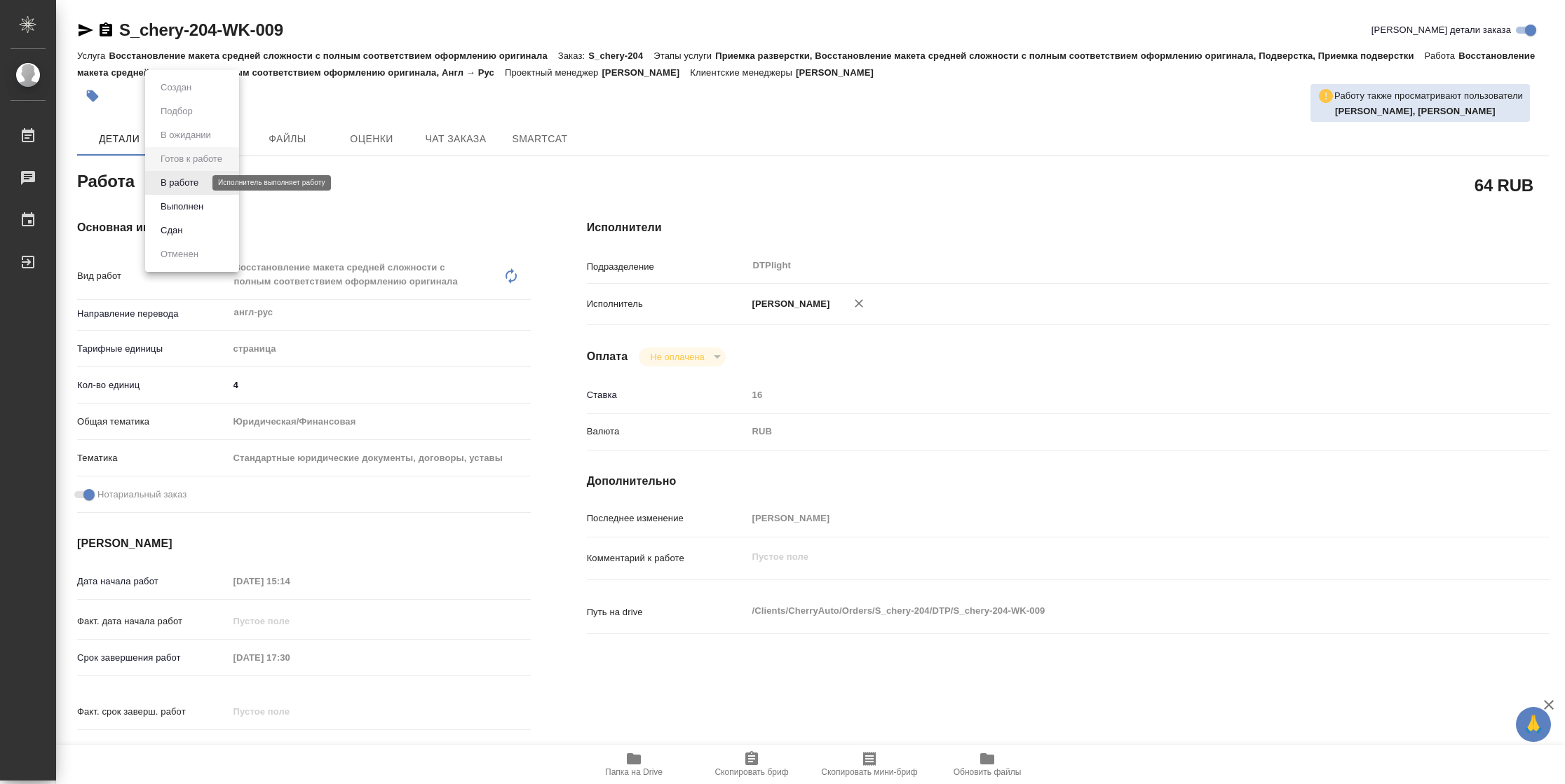
type textarea "x"
click at [199, 186] on button "В работе" at bounding box center [179, 182] width 46 height 16
type textarea "x"
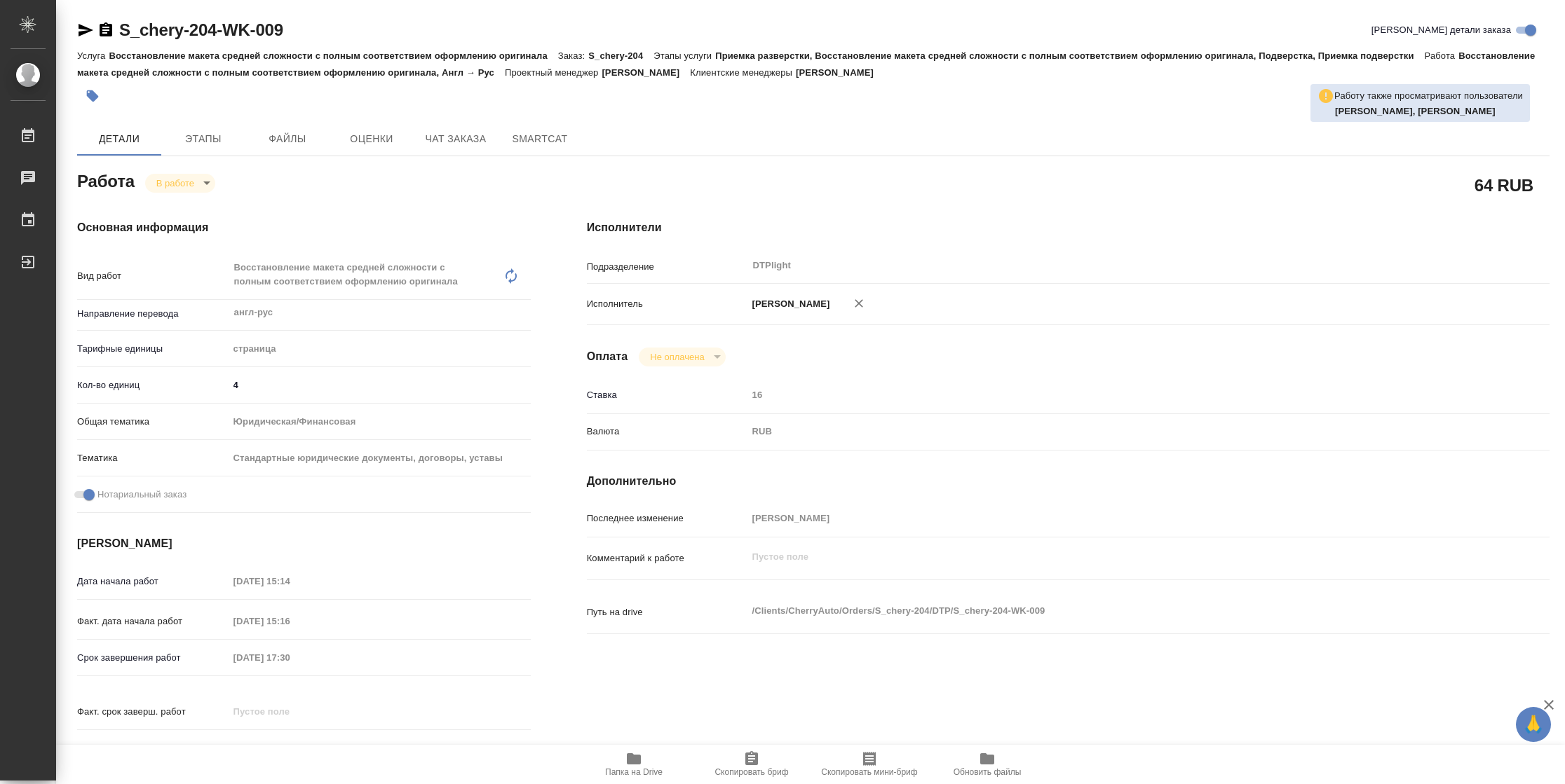
type textarea "x"
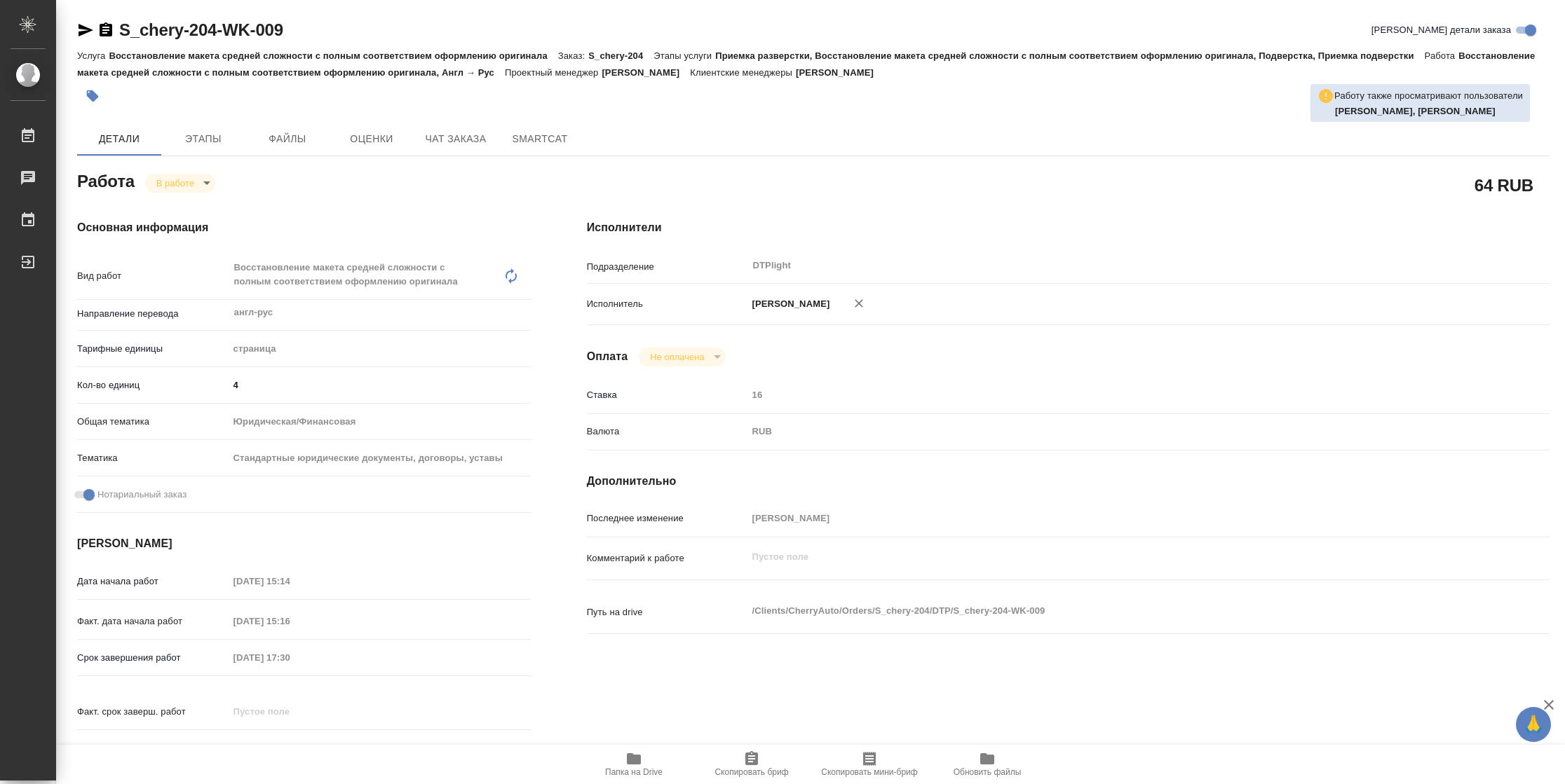
type textarea "x"
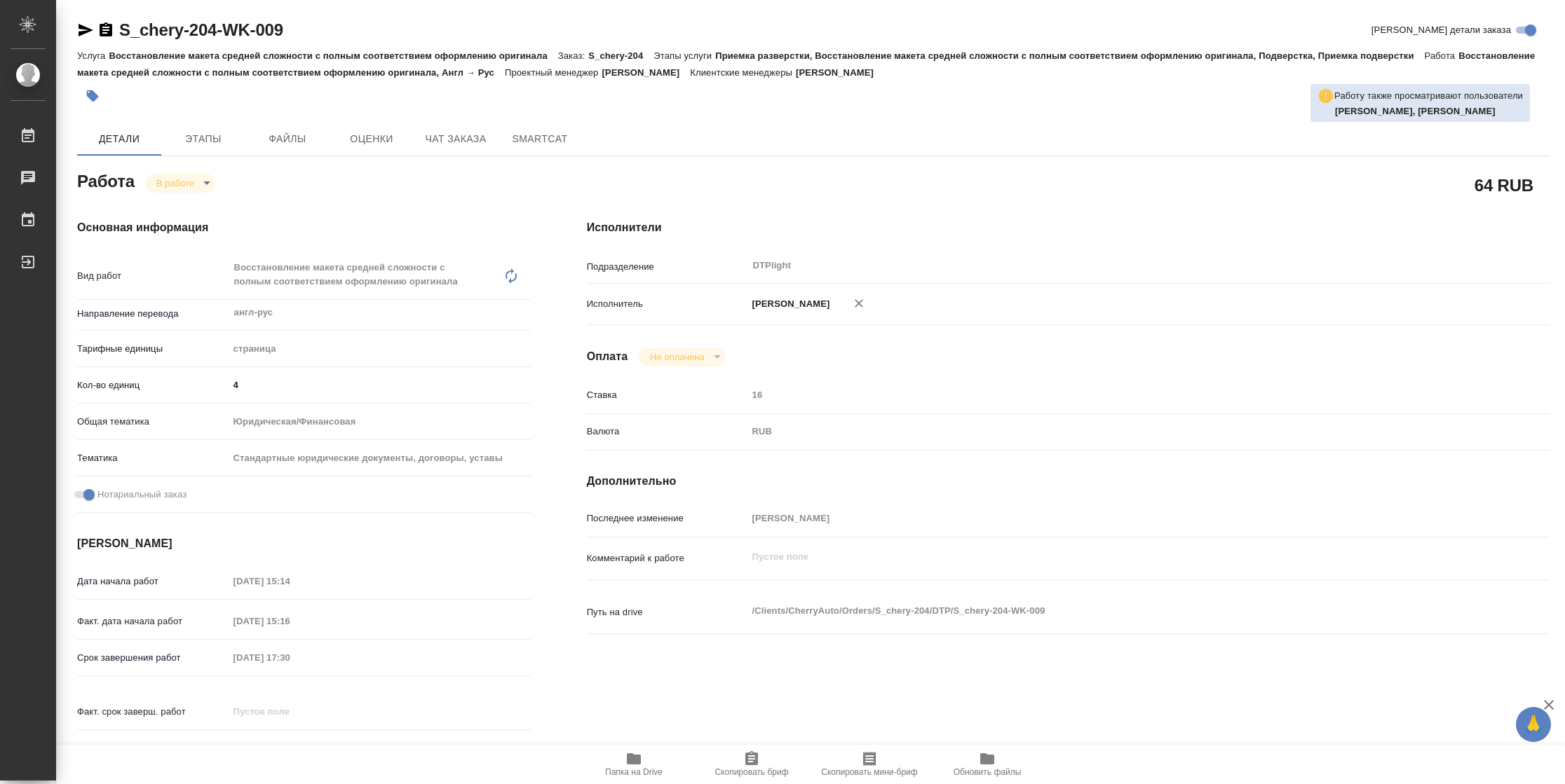
type textarea "x"
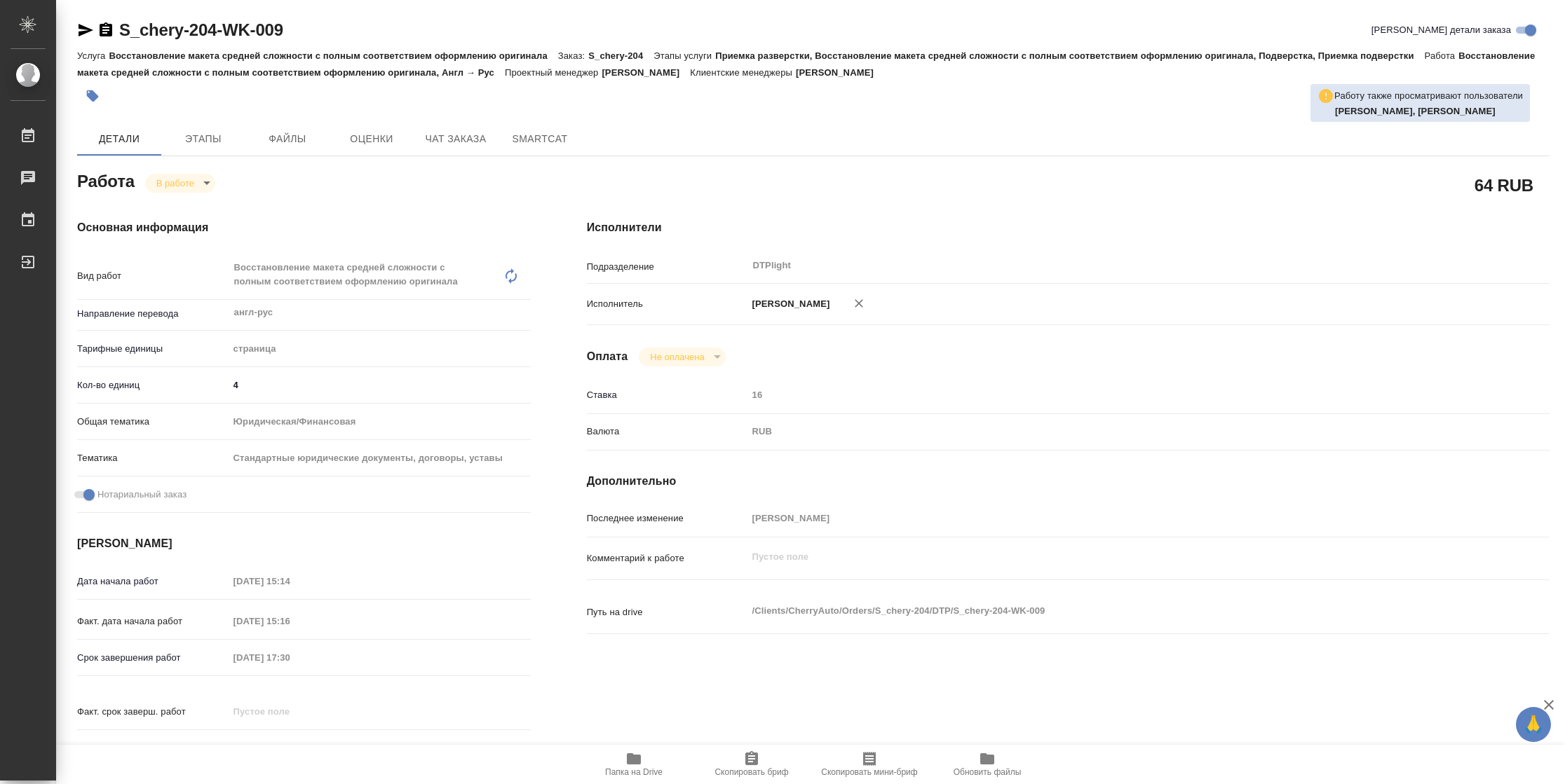
type textarea "x"
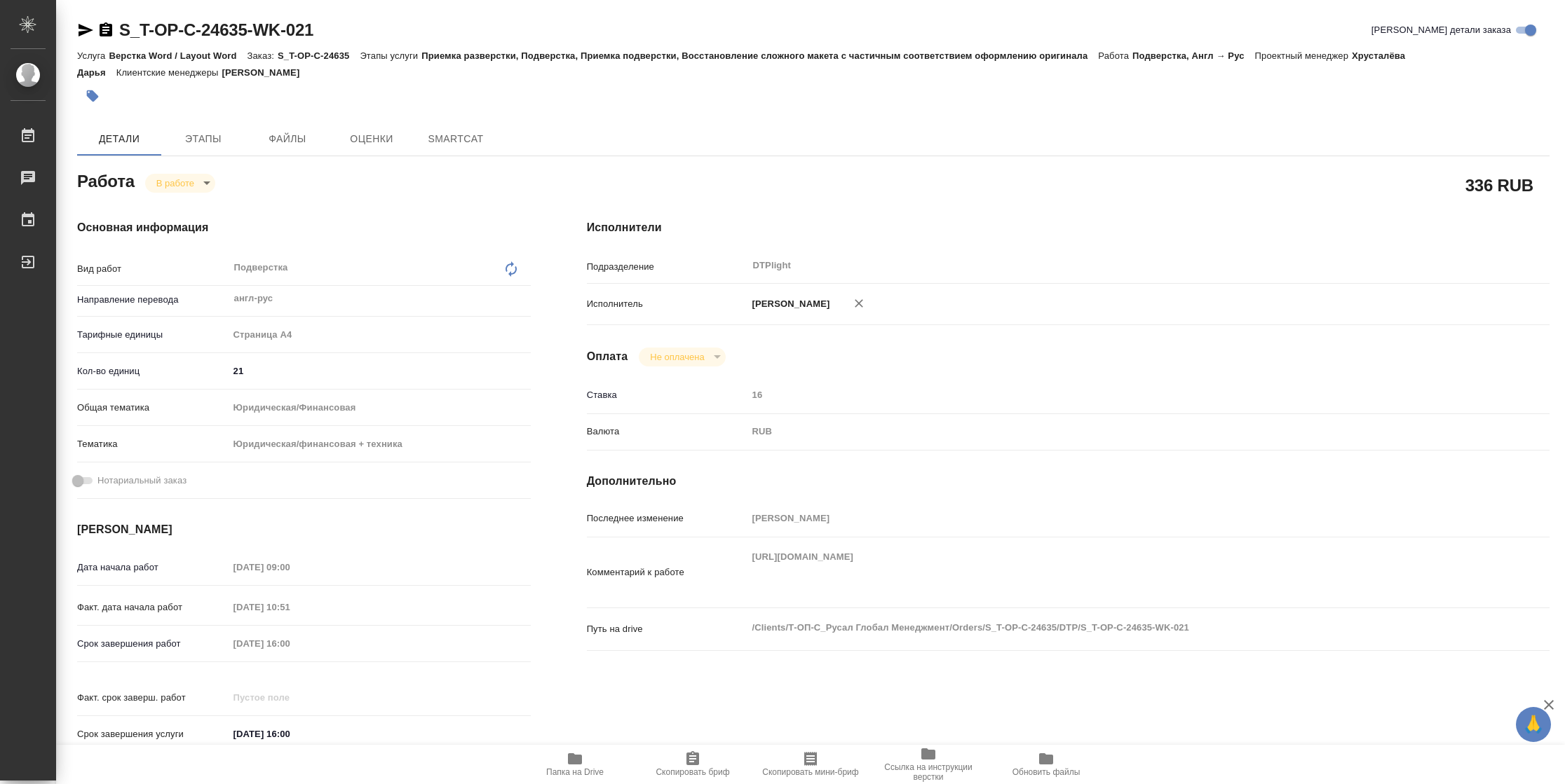
type textarea "x"
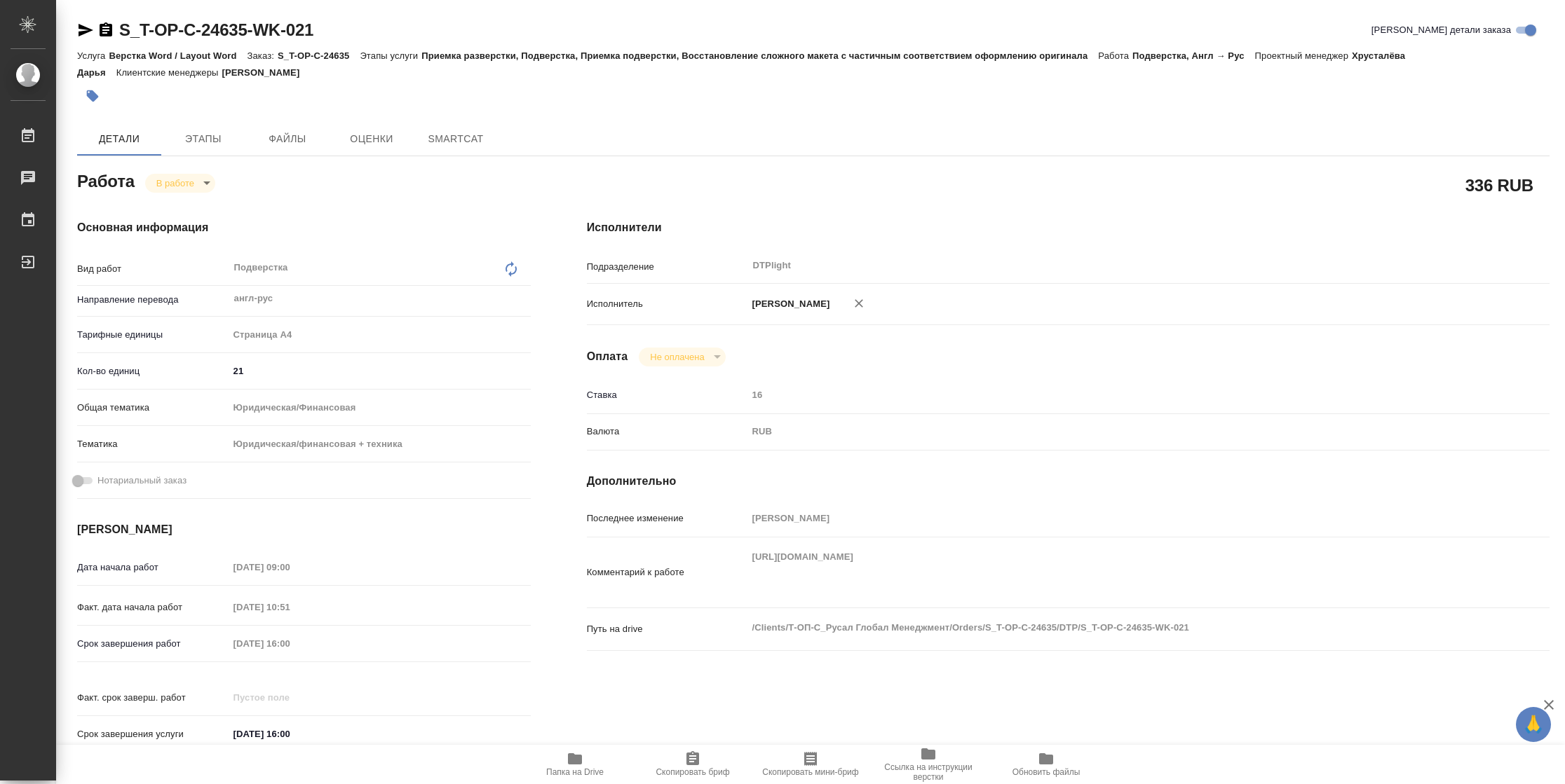
type textarea "x"
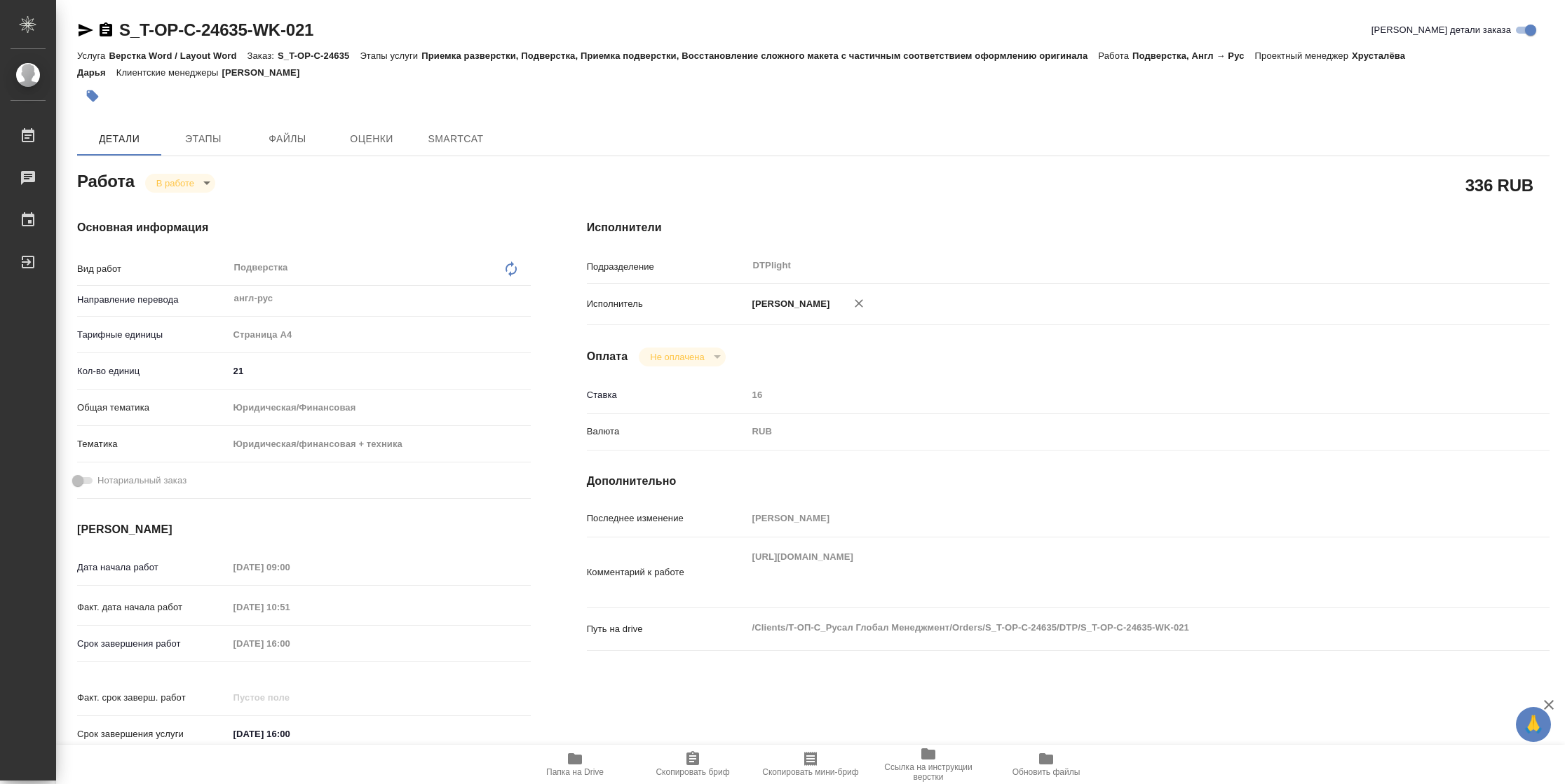
type textarea "x"
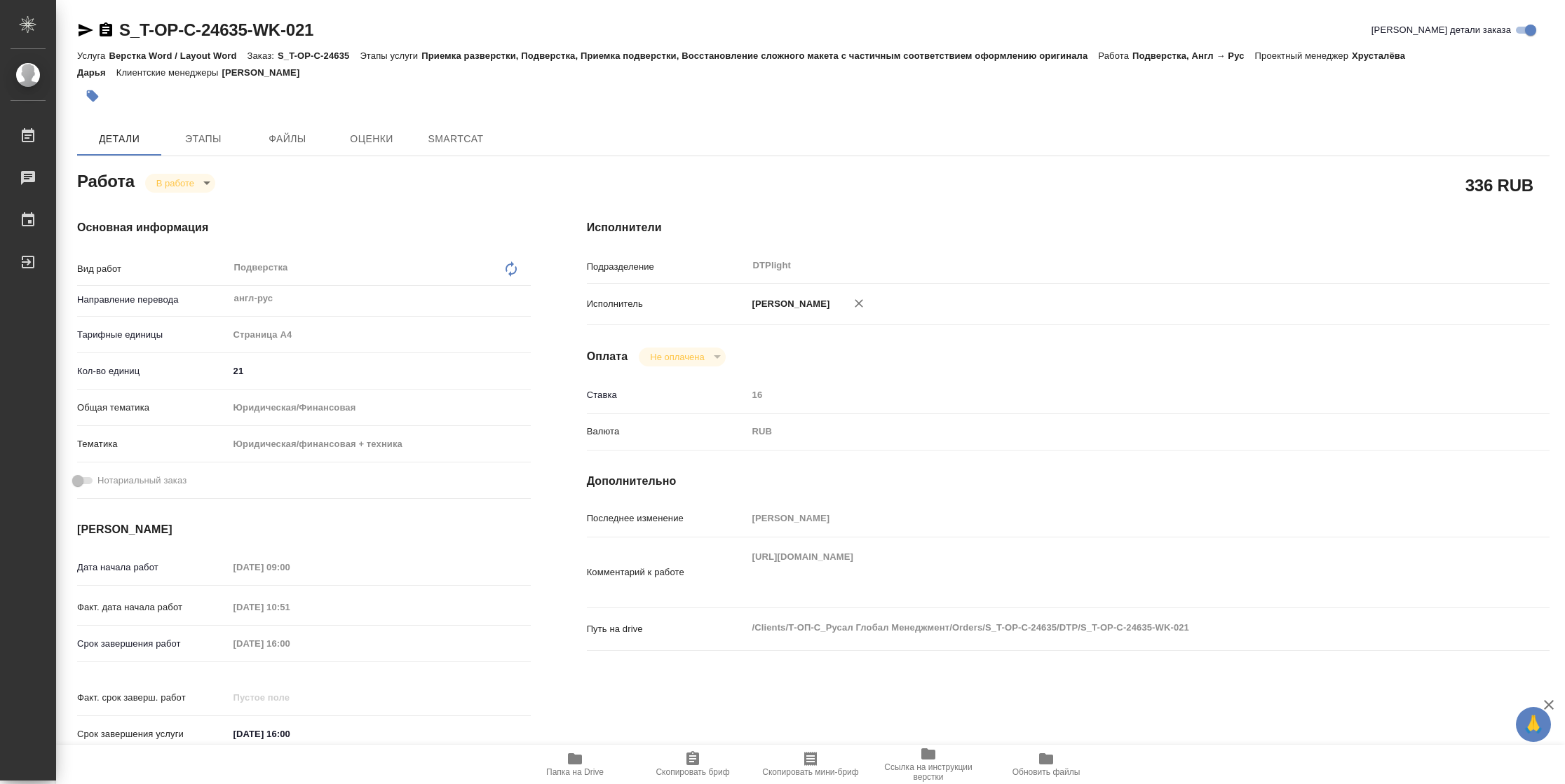
type textarea "x"
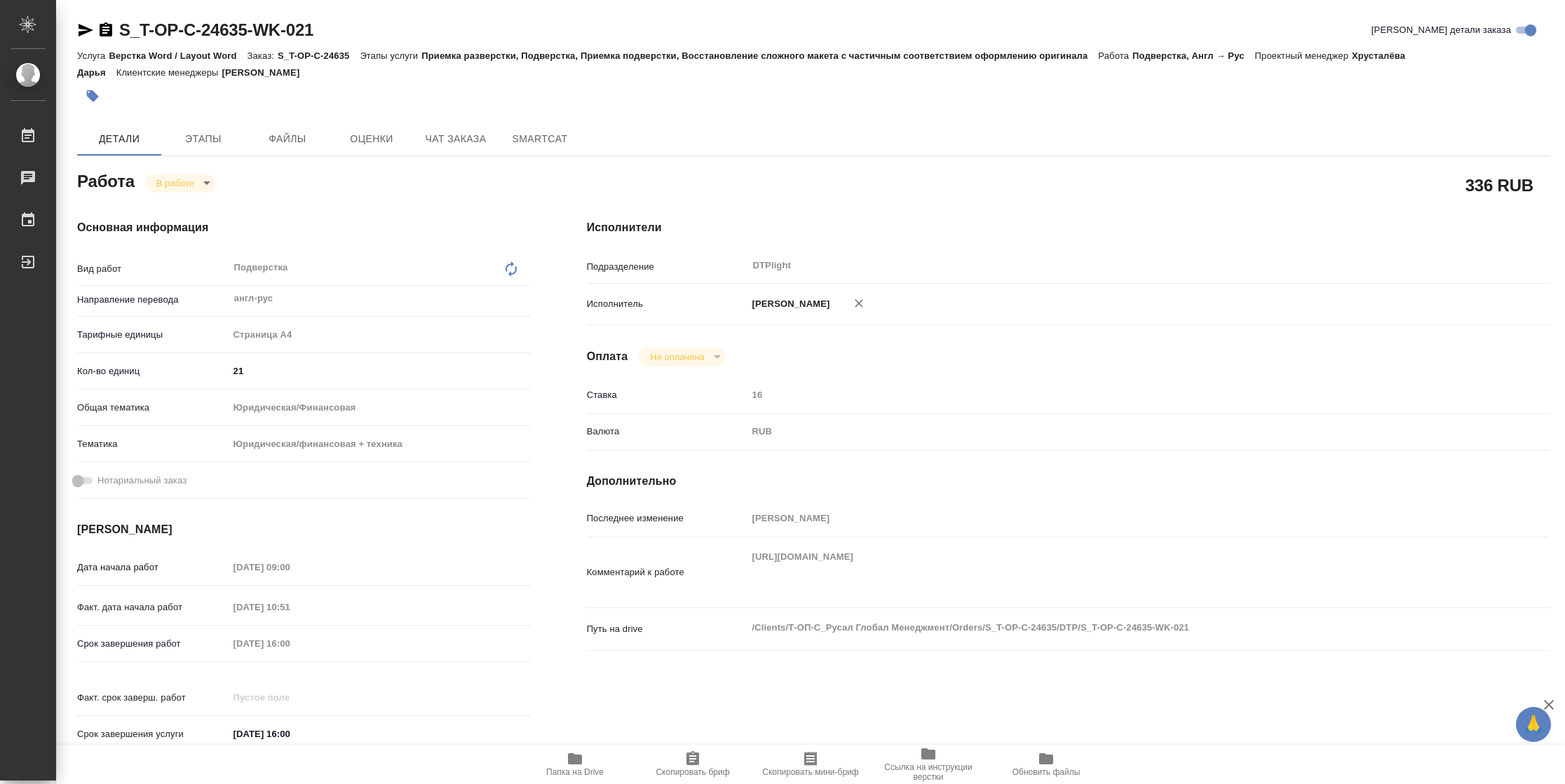
type textarea "x"
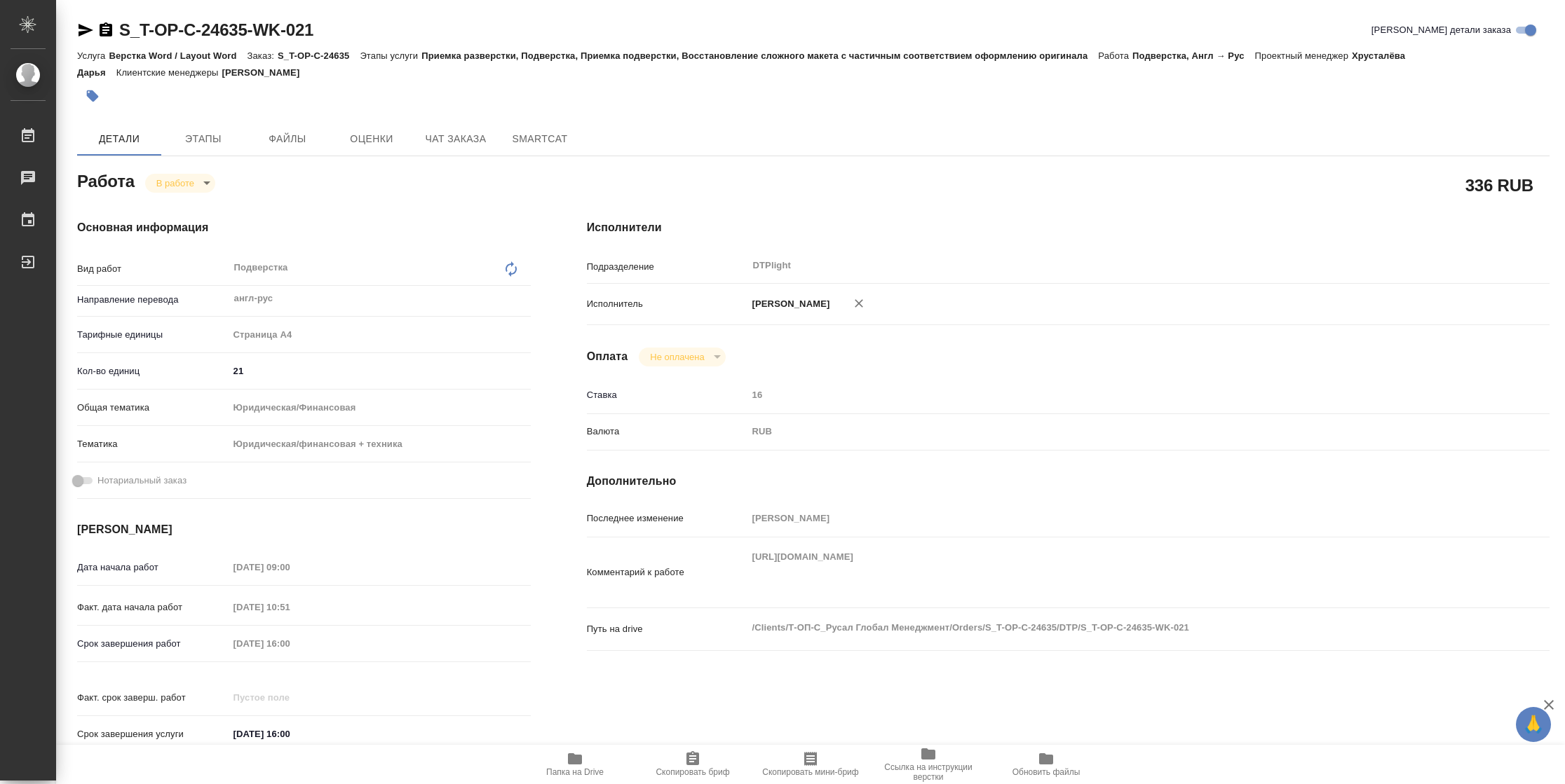
type textarea "x"
